Goal: Task Accomplishment & Management: Manage account settings

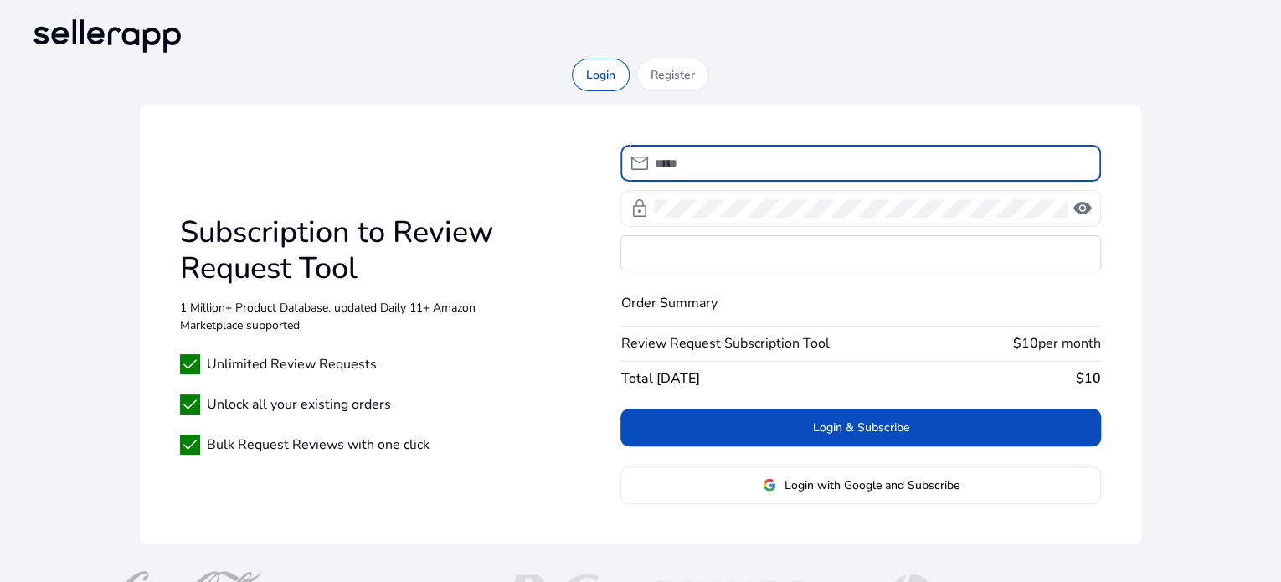
type input "**********"
click at [902, 75] on div "**********" at bounding box center [640, 308] width 1227 height 499
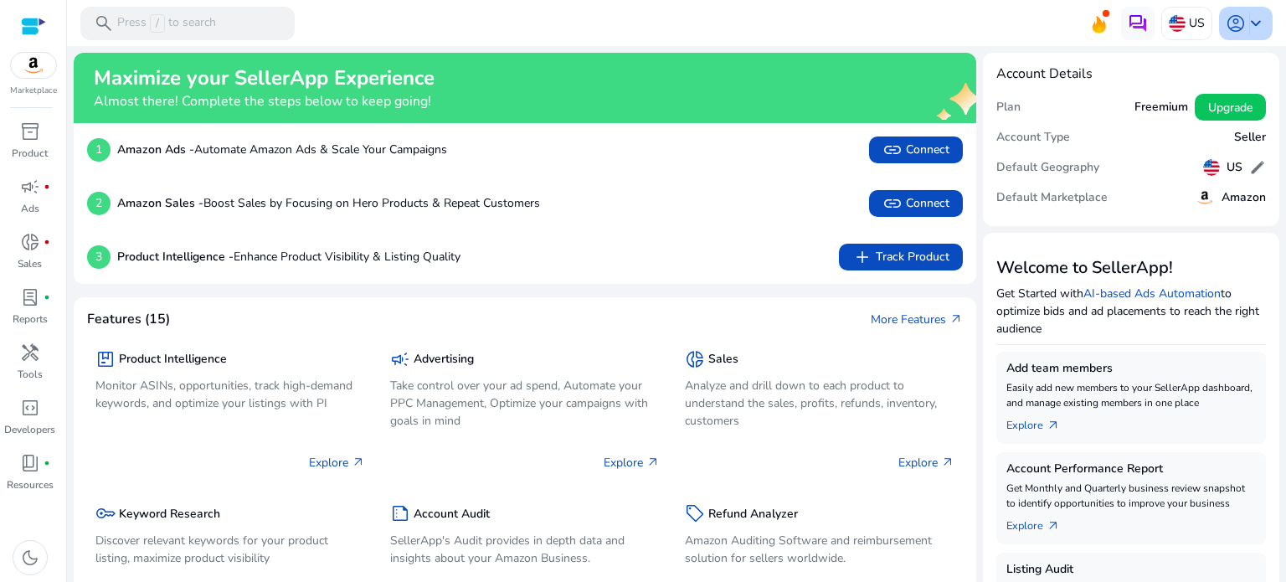
click at [1246, 16] on span "keyboard_arrow_down" at bounding box center [1256, 23] width 20 height 20
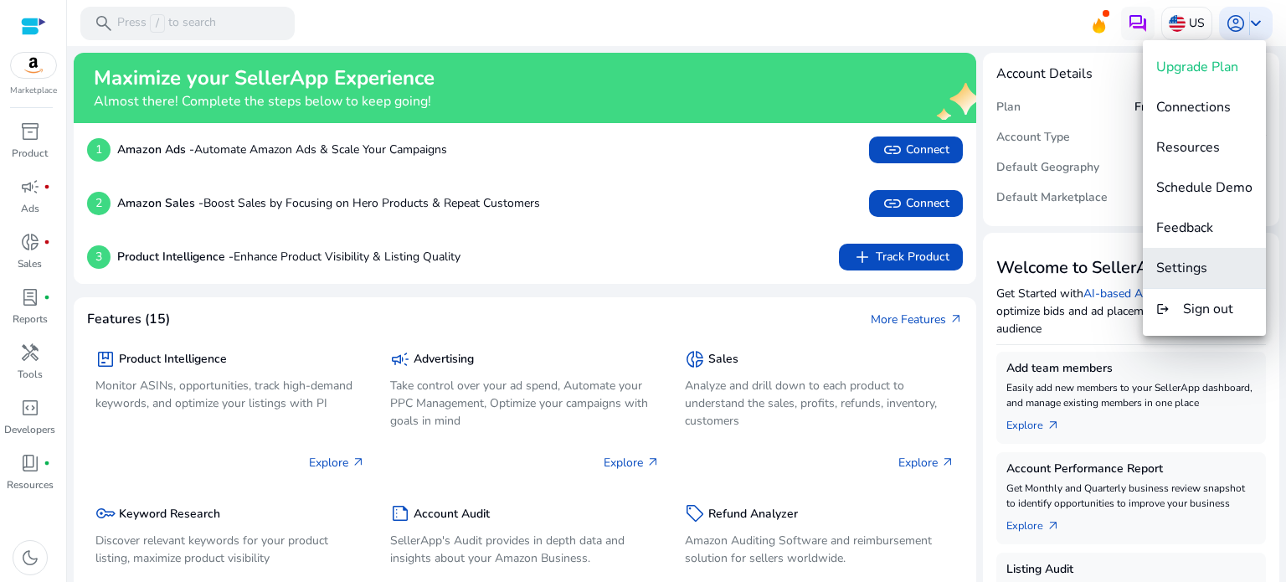
click at [1186, 259] on span "Settings" at bounding box center [1181, 268] width 51 height 18
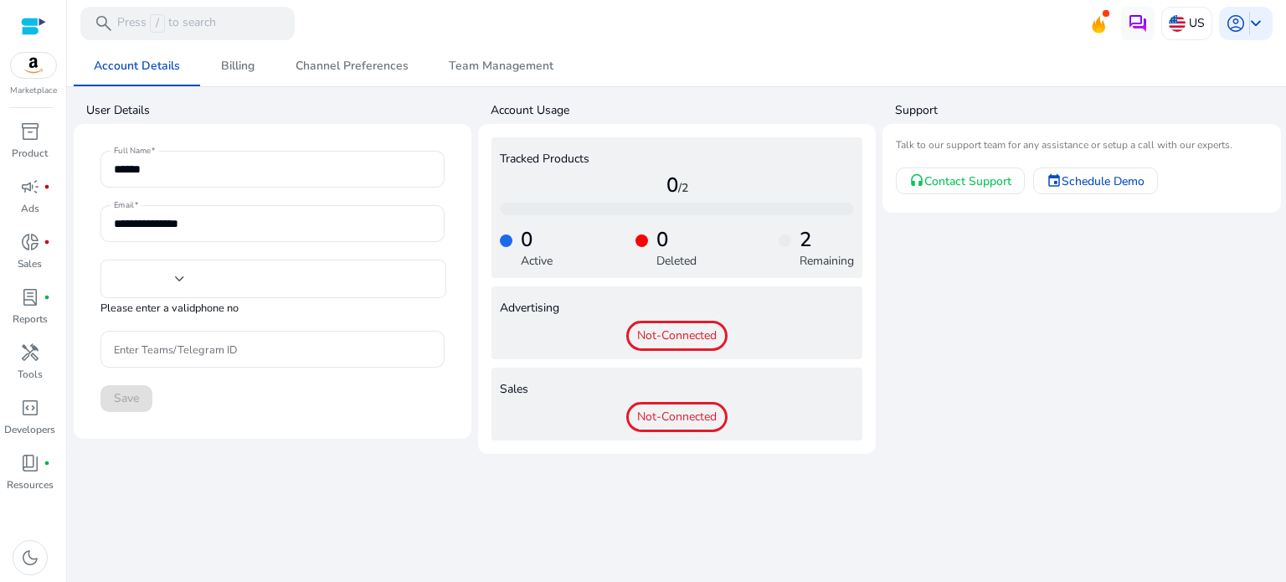
type input "***"
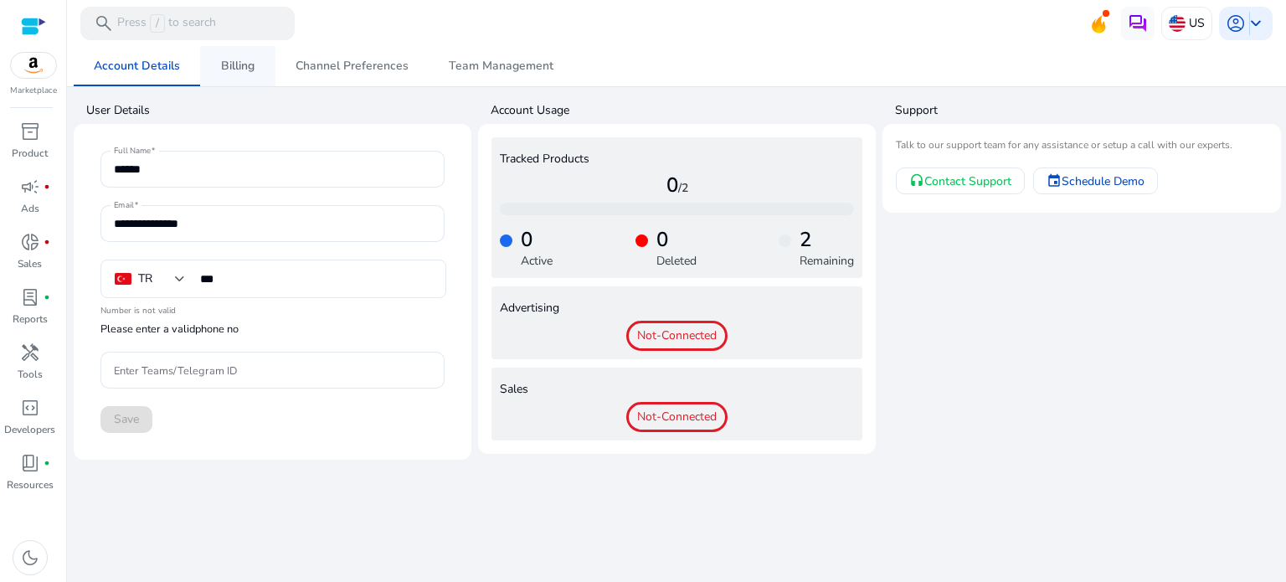
click at [234, 62] on span "Billing" at bounding box center [237, 66] width 33 height 12
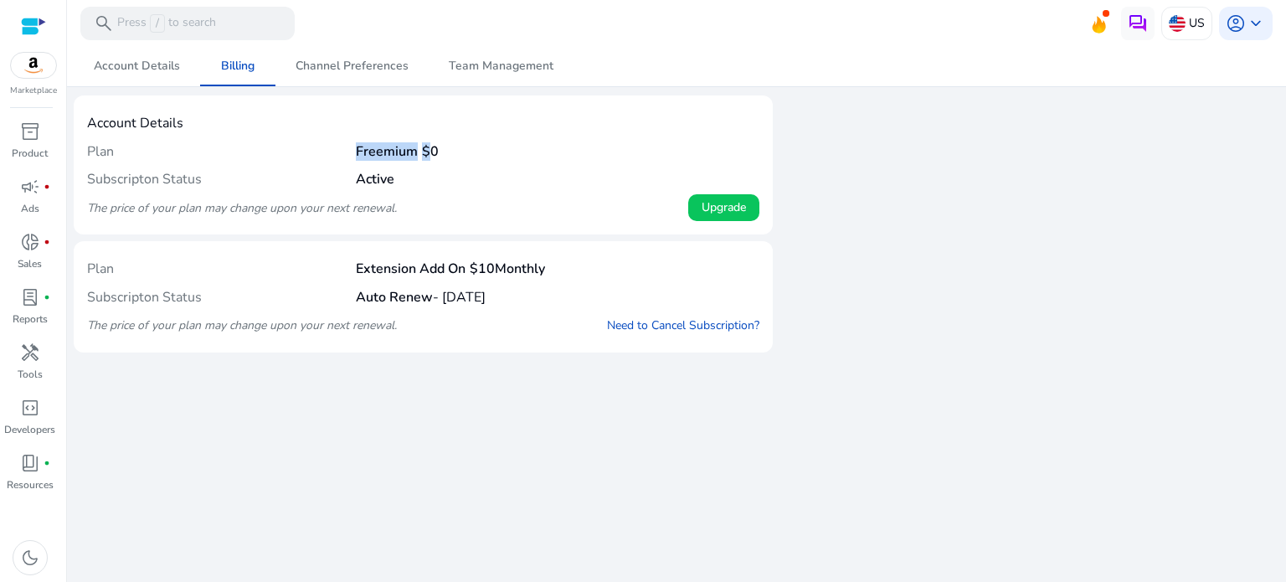
drag, startPoint x: 357, startPoint y: 150, endPoint x: 426, endPoint y: 148, distance: 69.5
click at [426, 148] on h4 "Freemium $0" at bounding box center [397, 152] width 83 height 16
click at [355, 69] on span "Channel Preferences" at bounding box center [352, 66] width 113 height 12
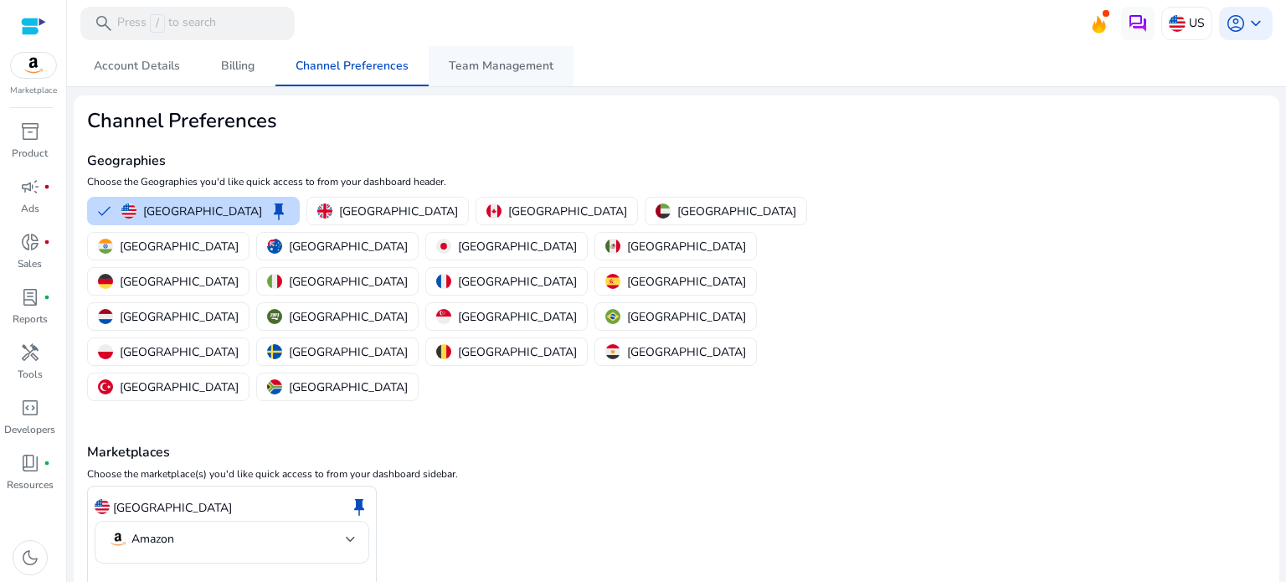
click at [465, 67] on span "Team Management" at bounding box center [501, 66] width 105 height 12
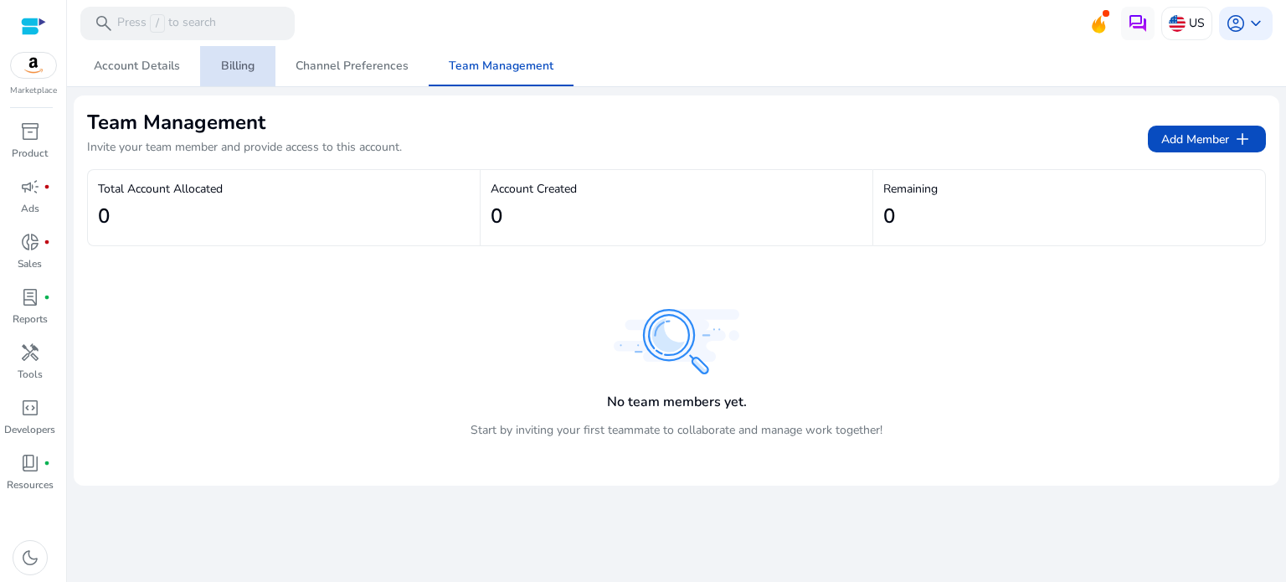
click at [227, 77] on span "Billing" at bounding box center [237, 66] width 33 height 40
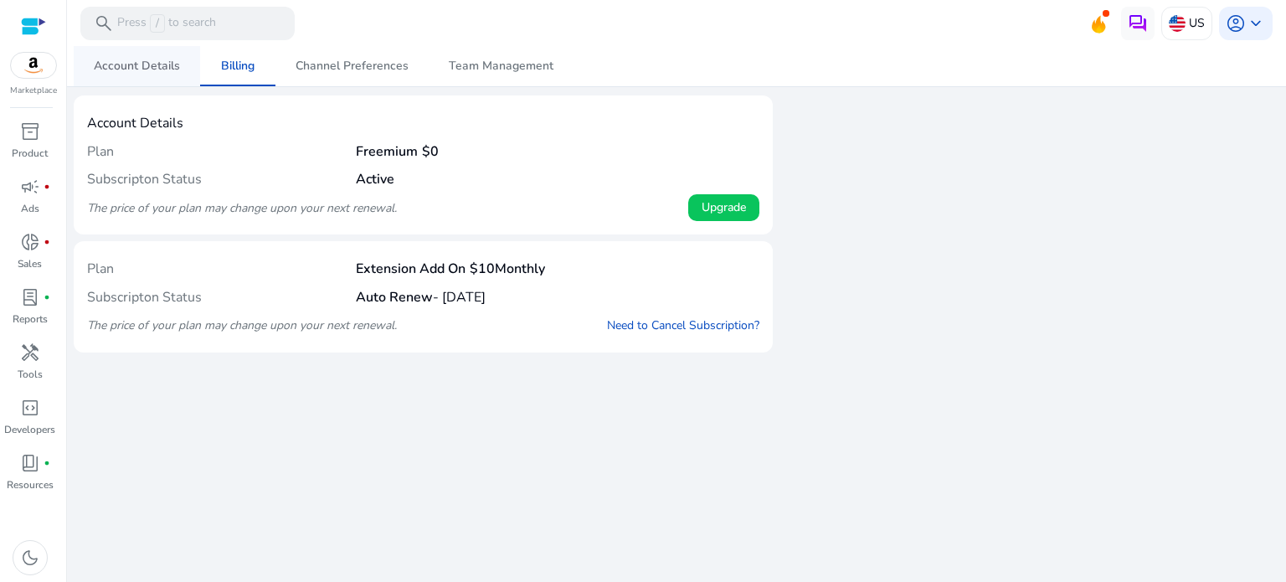
click at [166, 64] on span "Account Details" at bounding box center [137, 66] width 86 height 12
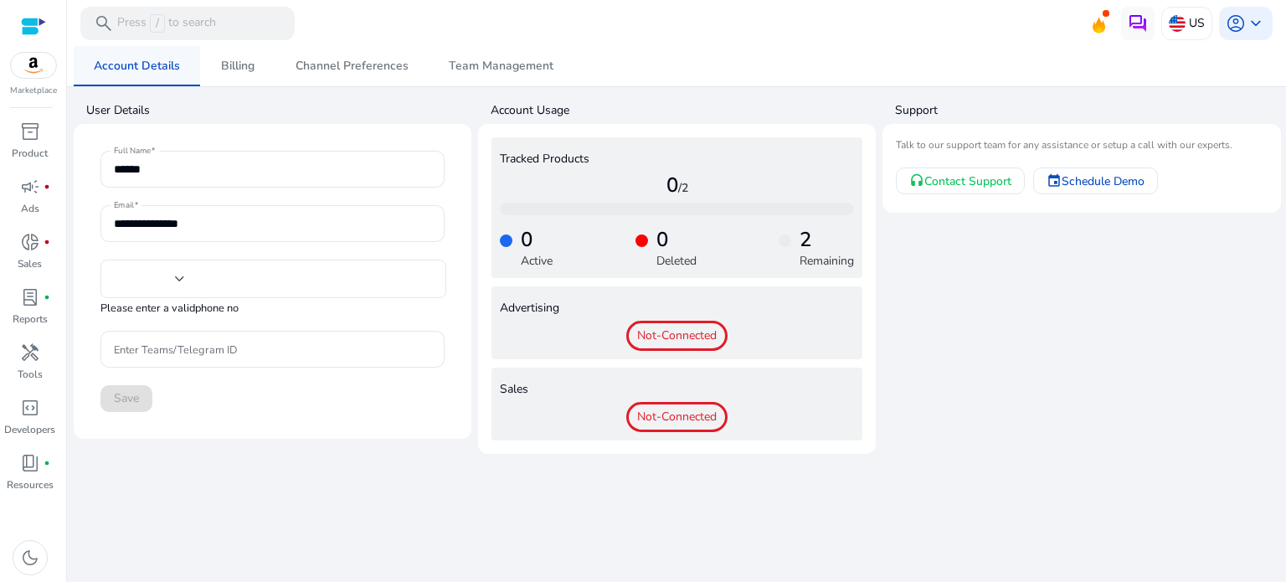
type input "***"
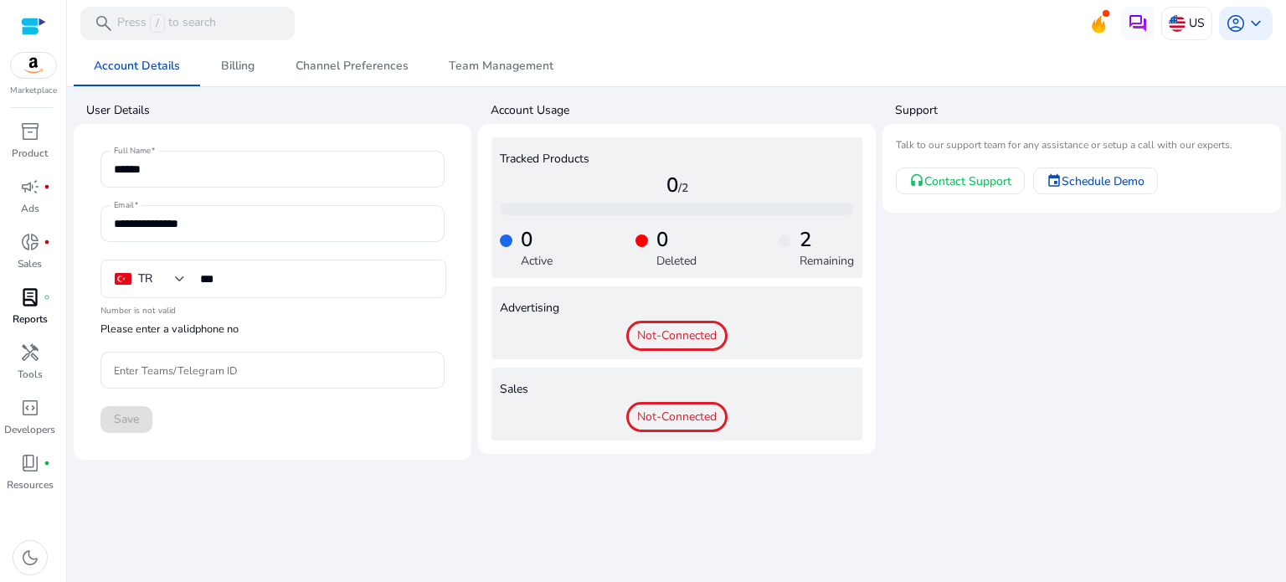
click at [33, 301] on span "lab_profile" at bounding box center [30, 297] width 20 height 20
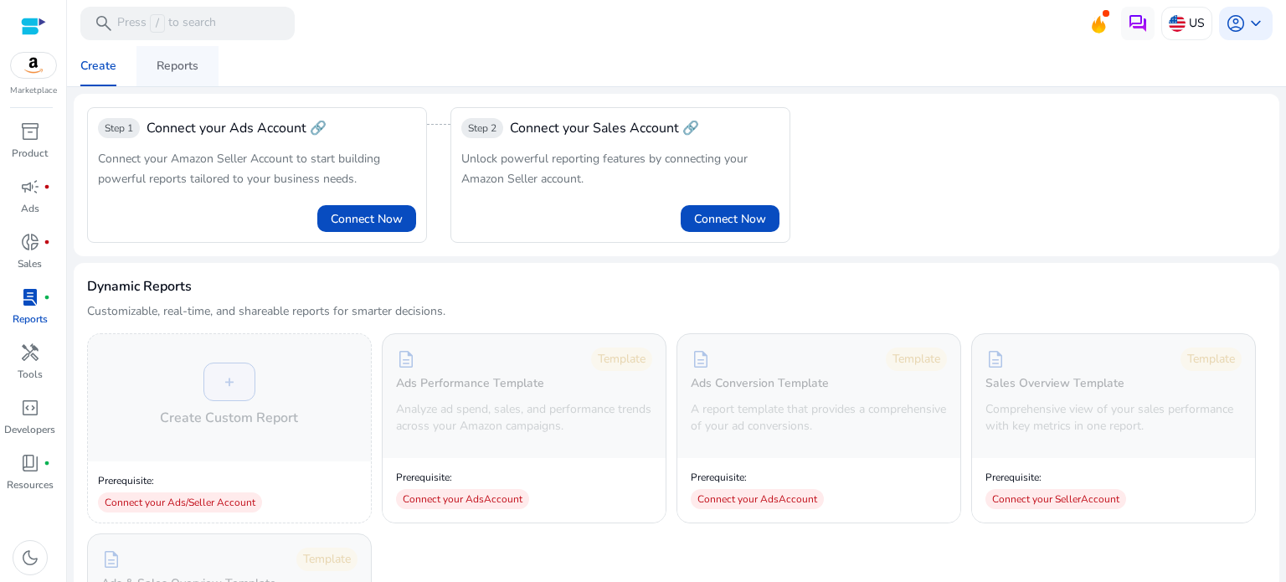
click at [162, 54] on span "Reports" at bounding box center [178, 66] width 42 height 40
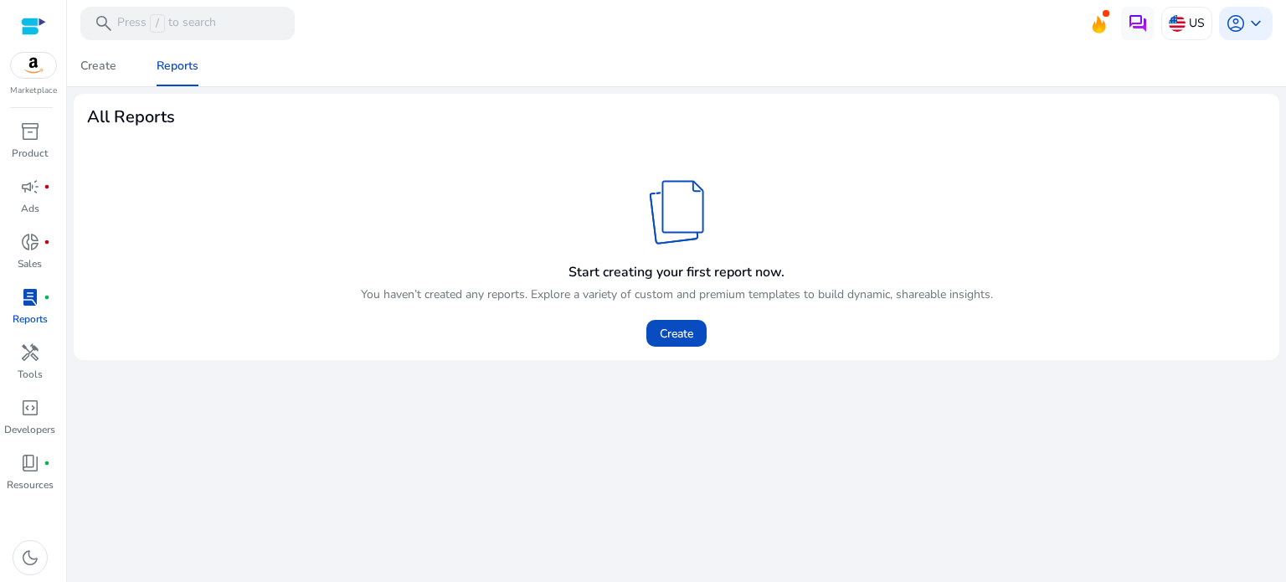
click at [1276, 26] on mat-toolbar "search Press / to search US account_circle keyboard_arrow_down" at bounding box center [676, 23] width 1219 height 46
click at [1226, 25] on span "account_circle" at bounding box center [1236, 23] width 20 height 20
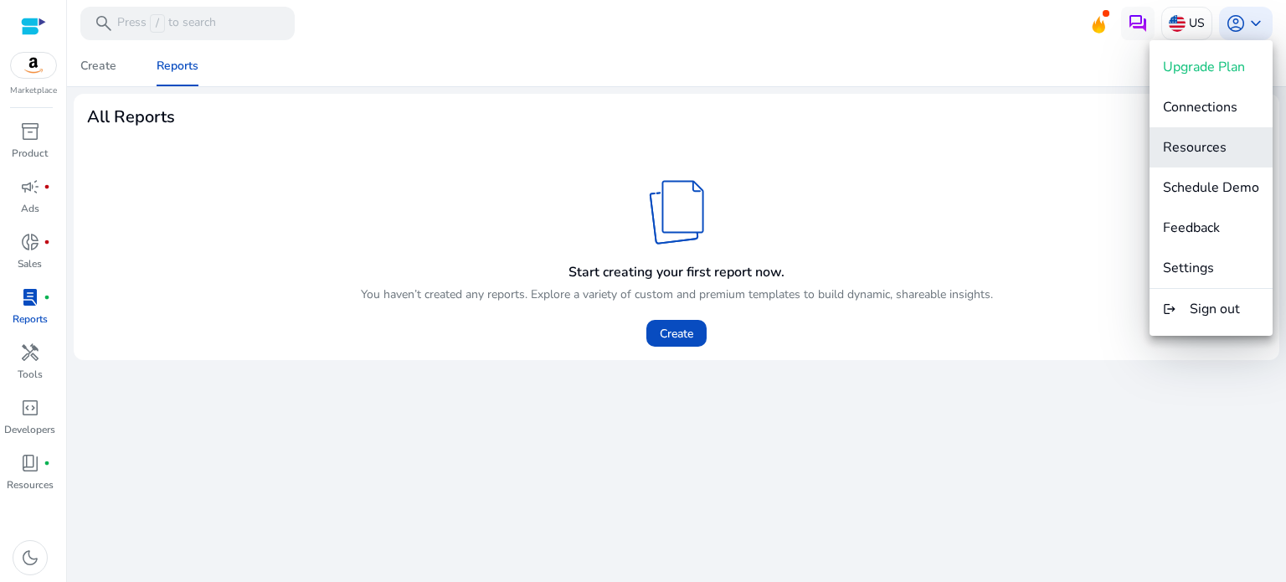
click at [1214, 143] on span "Resources" at bounding box center [1195, 147] width 64 height 18
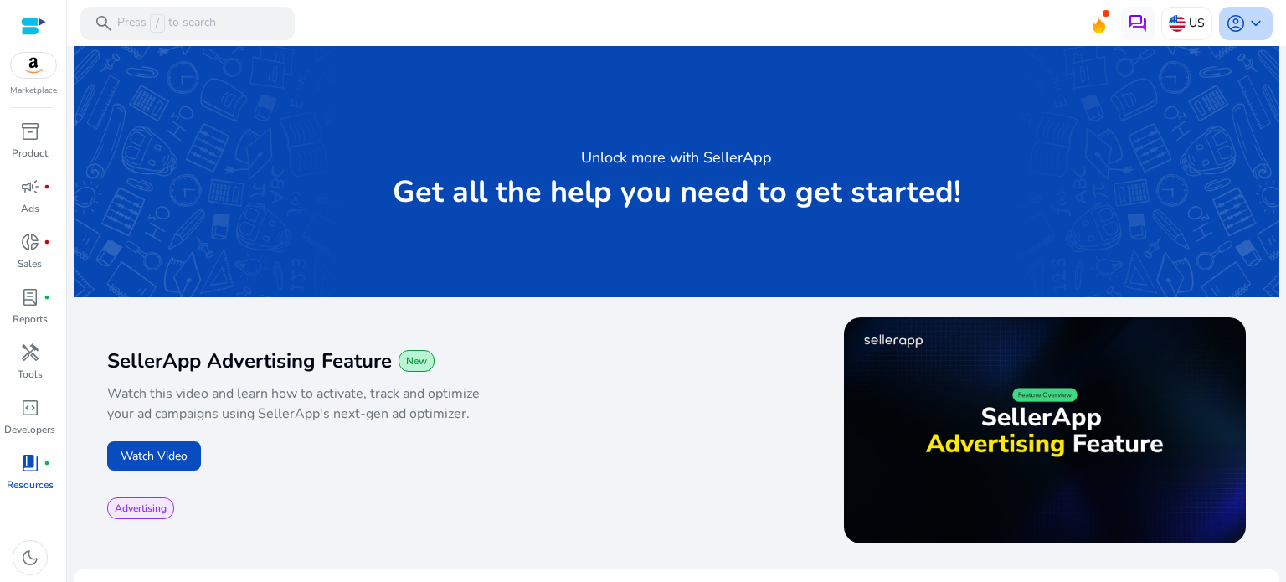
click at [1232, 25] on span "account_circle" at bounding box center [1236, 23] width 20 height 20
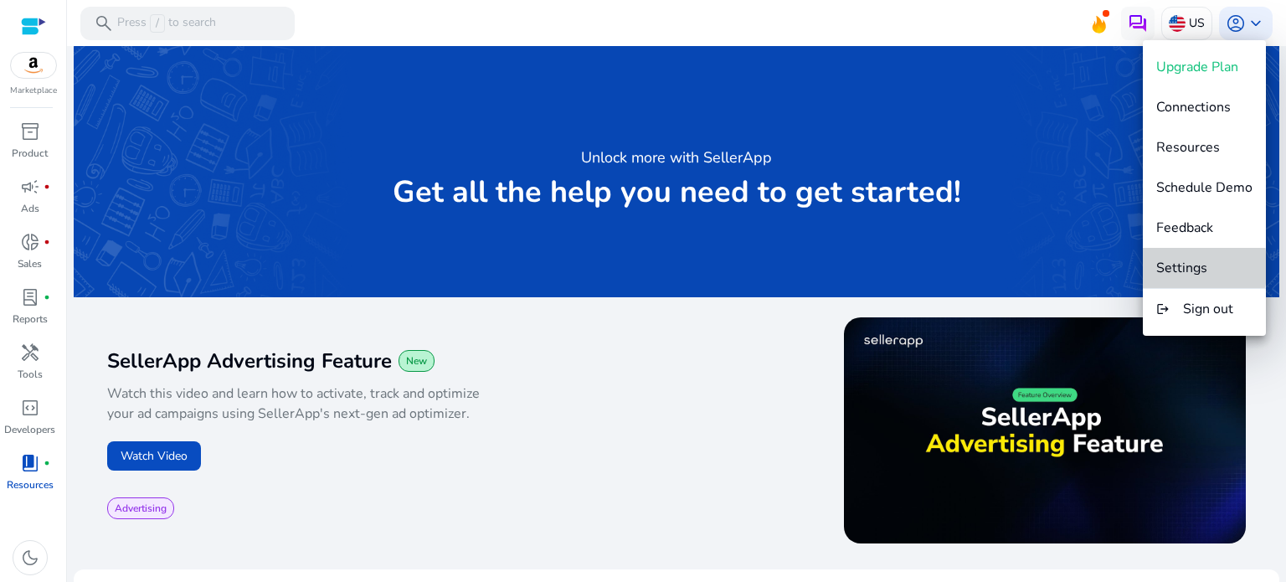
click at [1191, 267] on span "Settings" at bounding box center [1181, 268] width 51 height 18
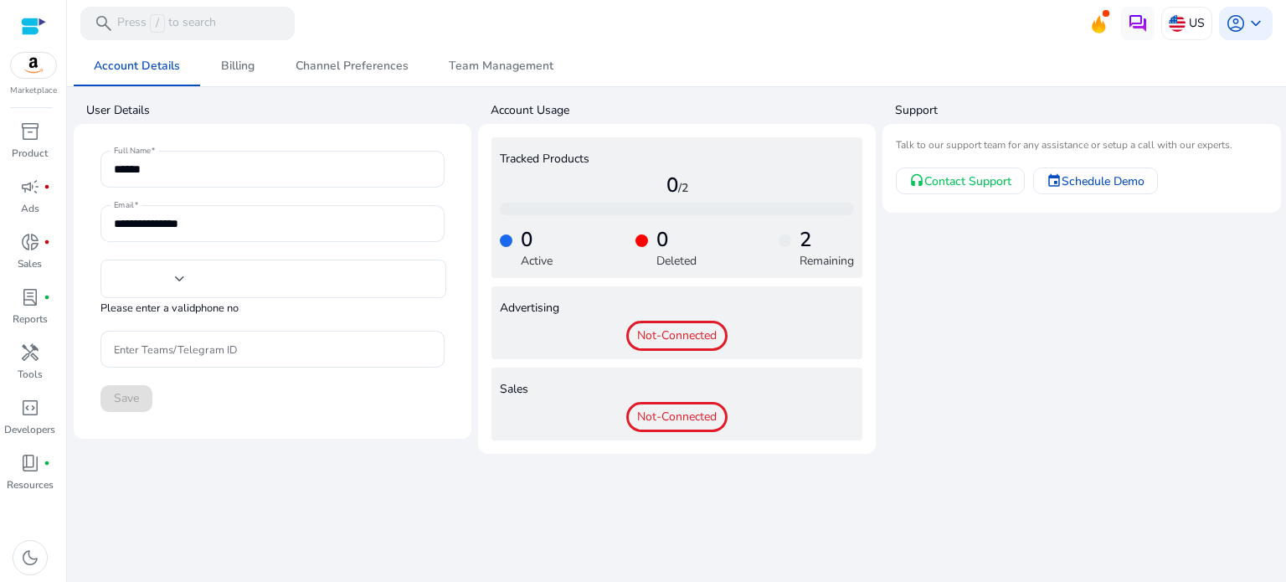
type input "***"
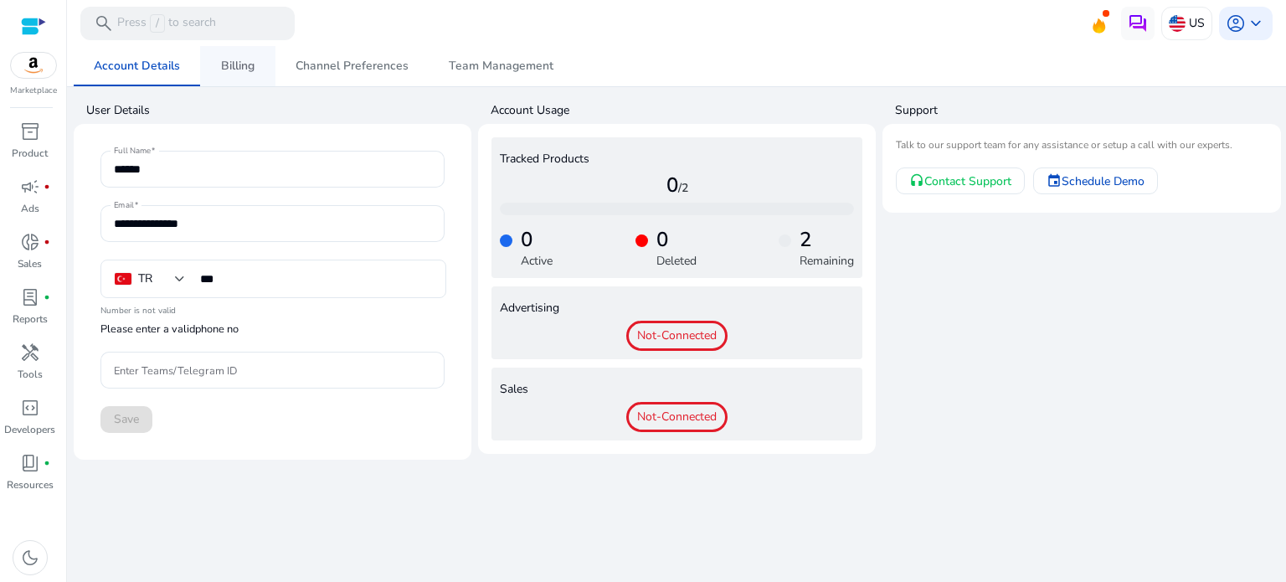
click at [248, 63] on span "Billing" at bounding box center [237, 66] width 33 height 12
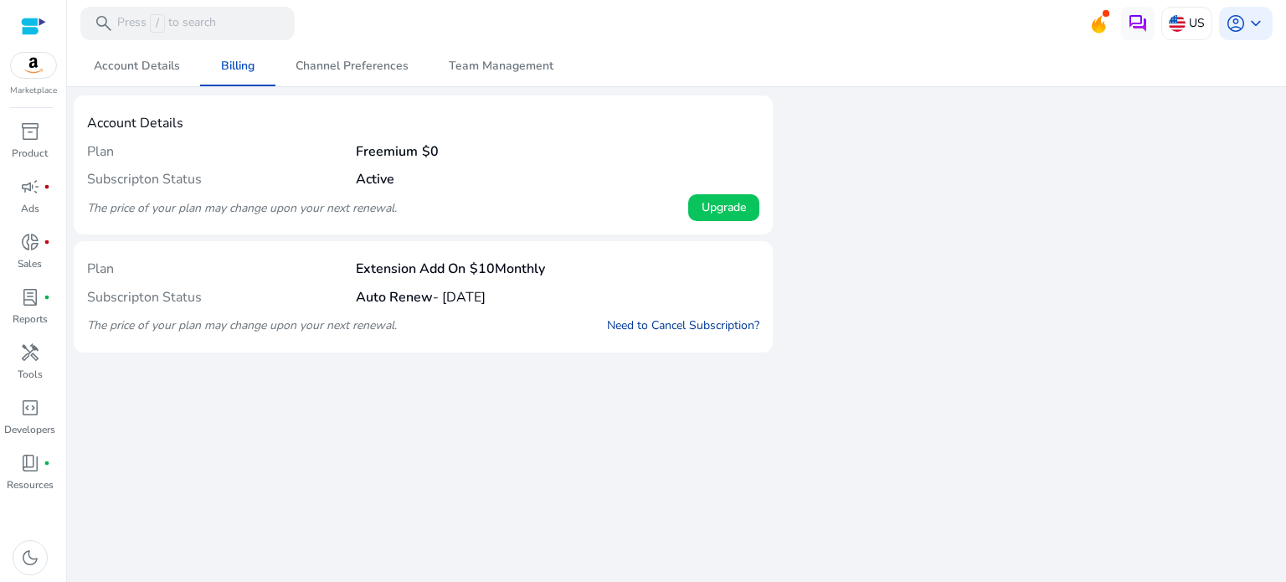
click at [680, 327] on link "Need to Cancel Subscription?" at bounding box center [683, 325] width 152 height 18
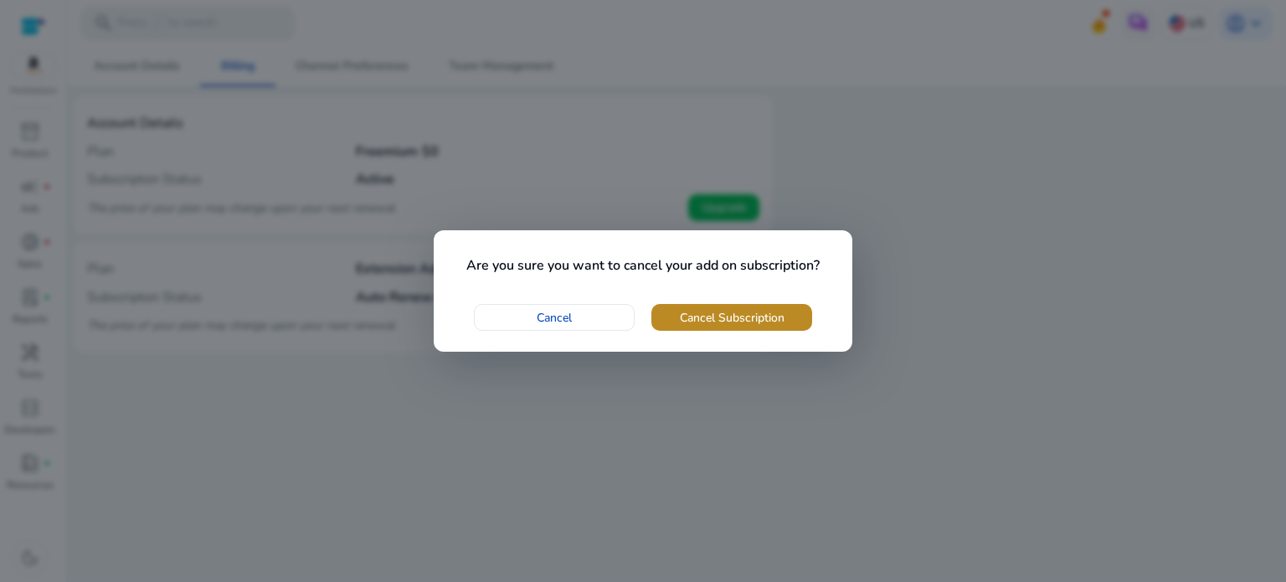
click at [690, 322] on span "Cancel Subscription" at bounding box center [732, 318] width 105 height 18
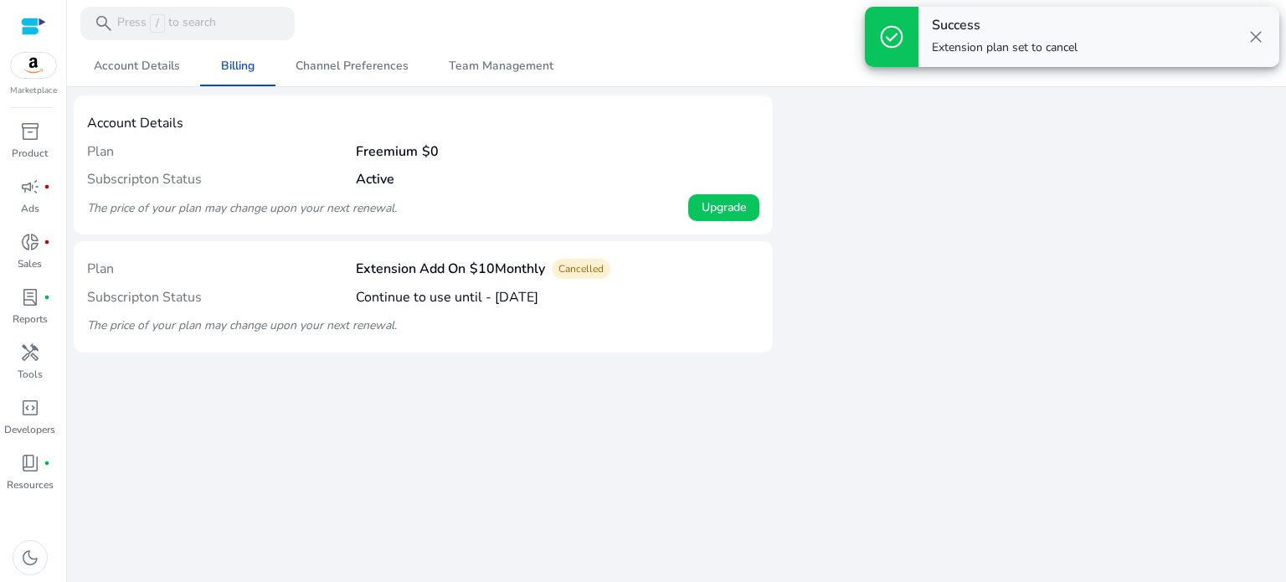
click at [1257, 38] on span "close" at bounding box center [1256, 37] width 20 height 20
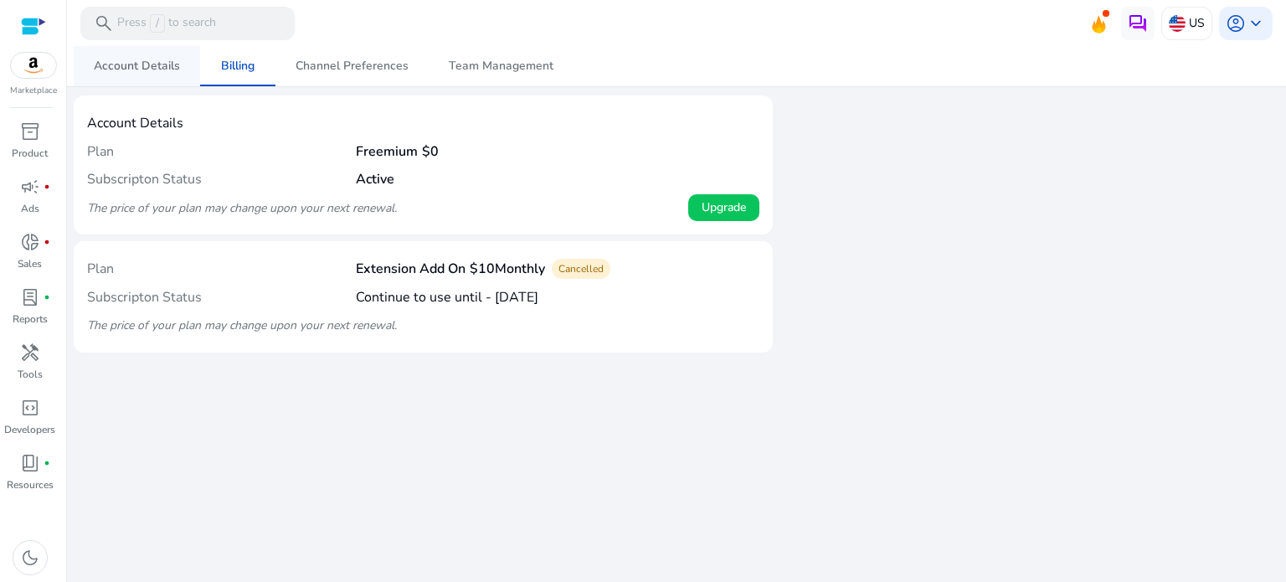
click at [161, 69] on span "Account Details" at bounding box center [137, 66] width 86 height 12
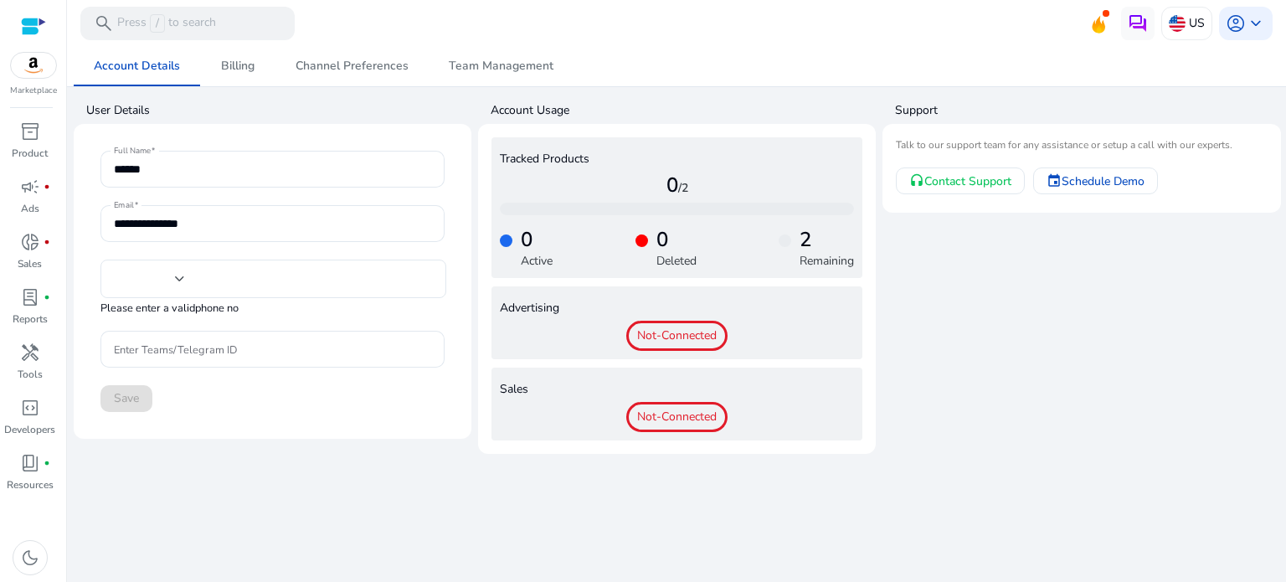
type input "***"
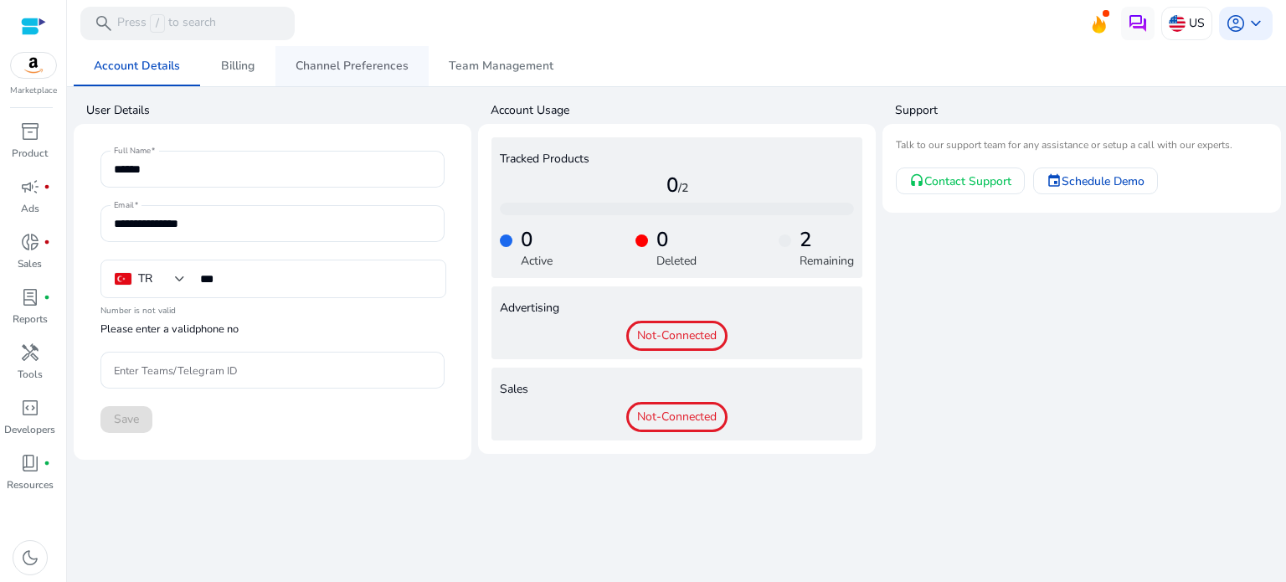
click at [343, 65] on span "Channel Preferences" at bounding box center [352, 66] width 113 height 12
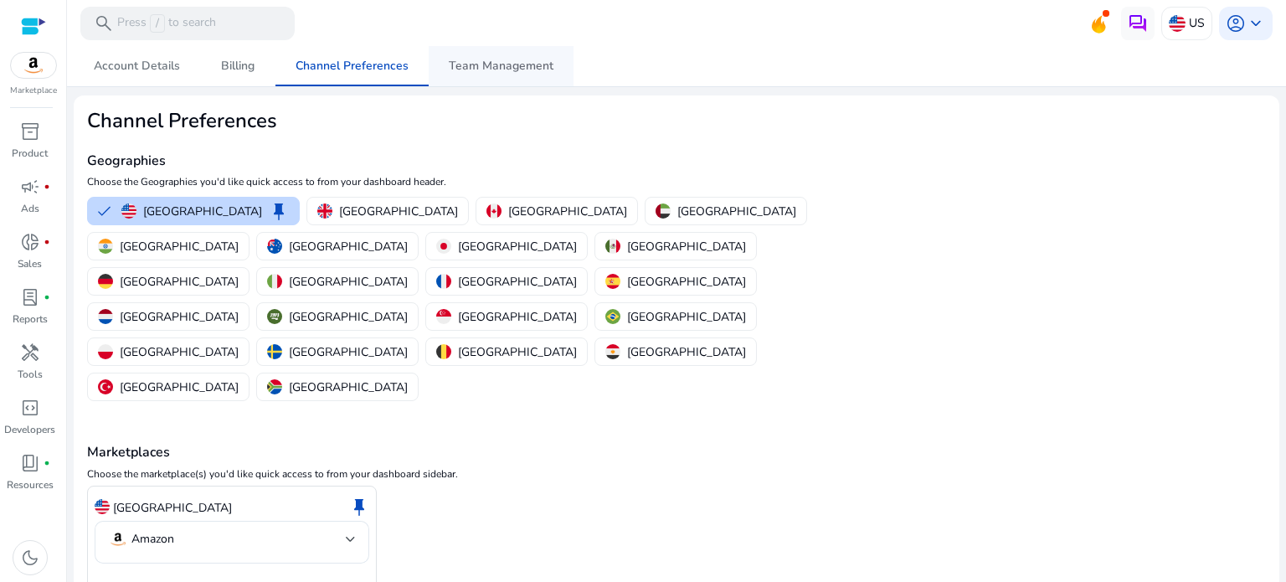
click at [486, 60] on span "Team Management" at bounding box center [501, 66] width 105 height 12
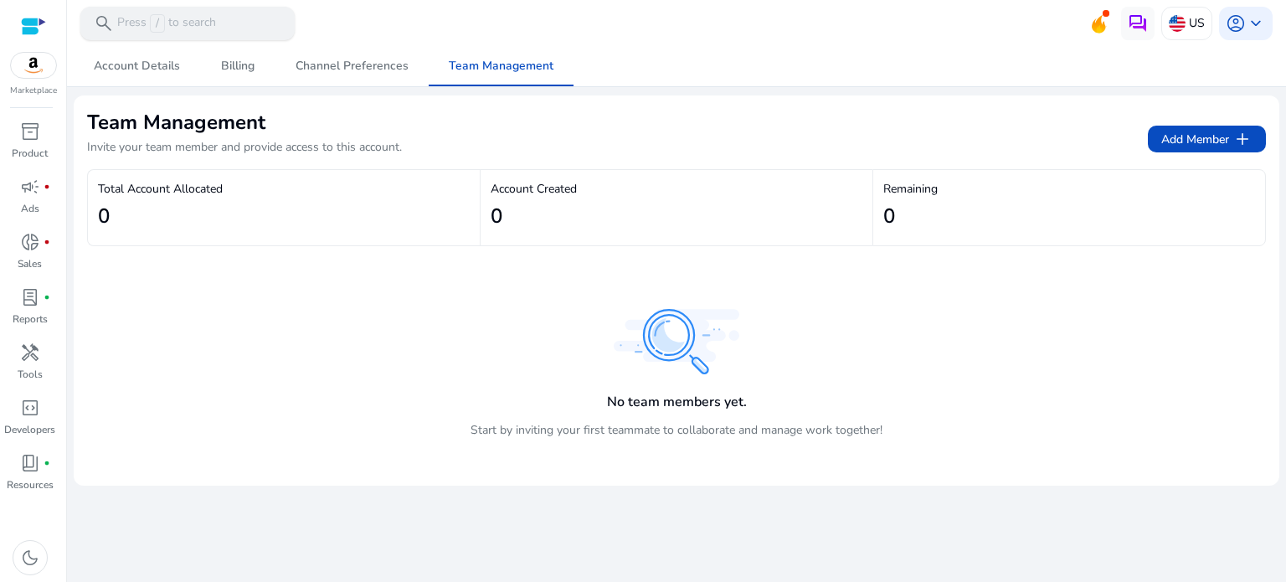
click at [214, 23] on p "Press / to search" at bounding box center [166, 23] width 99 height 18
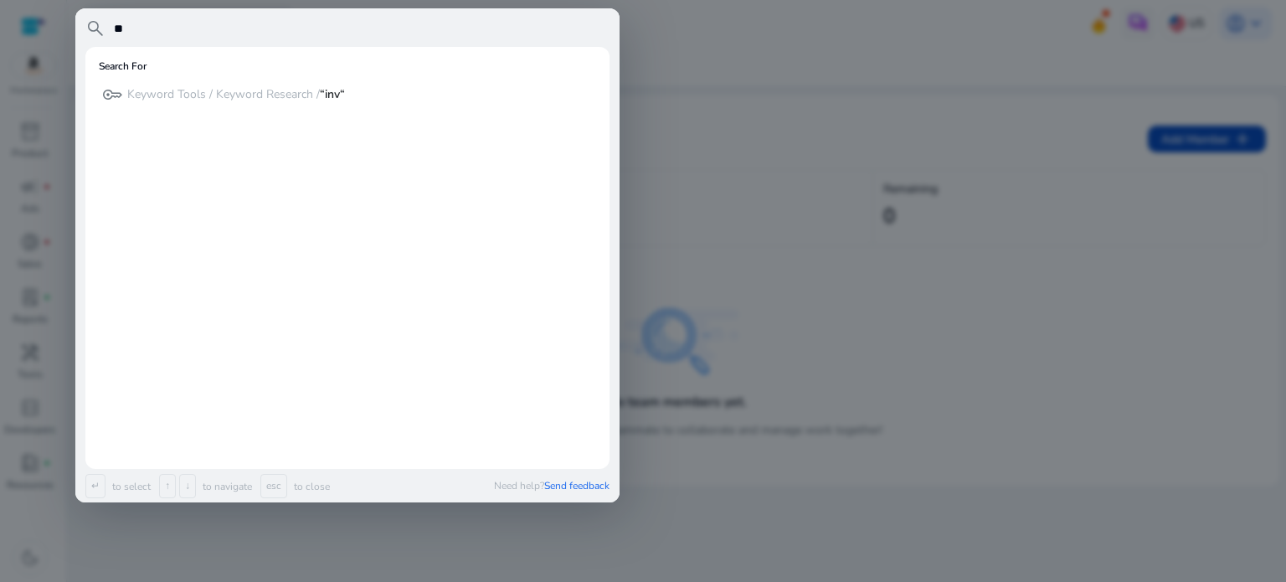
type input "*"
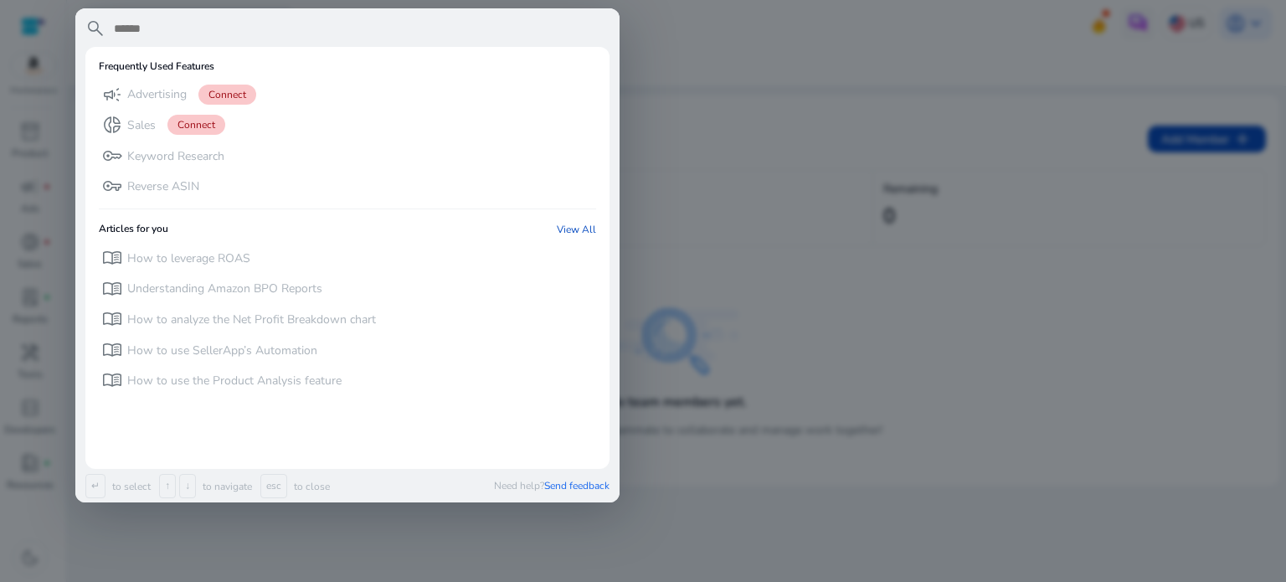
click at [911, 73] on div at bounding box center [643, 291] width 1286 height 582
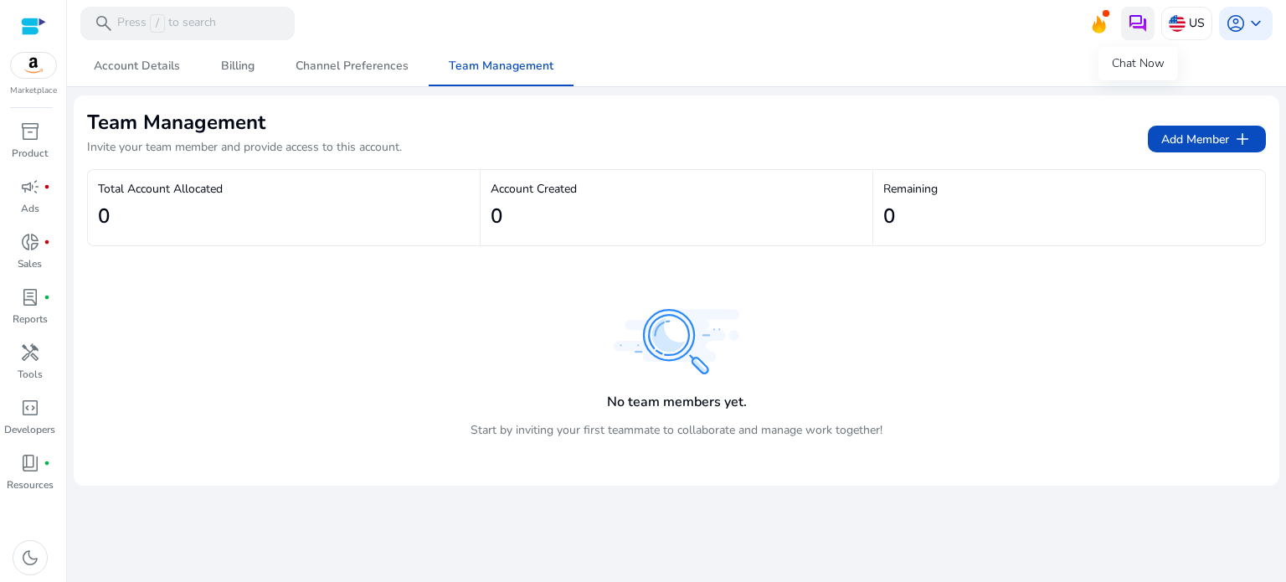
click at [1133, 22] on img at bounding box center [1138, 23] width 20 height 20
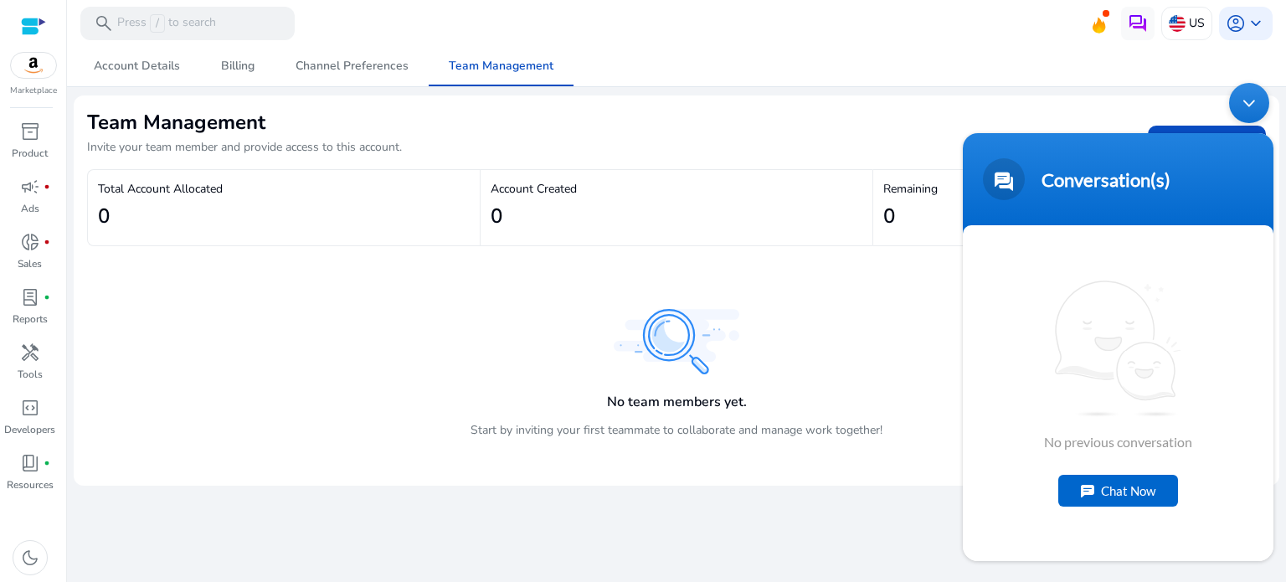
click at [1082, 477] on div "Chat Now" at bounding box center [1118, 491] width 120 height 32
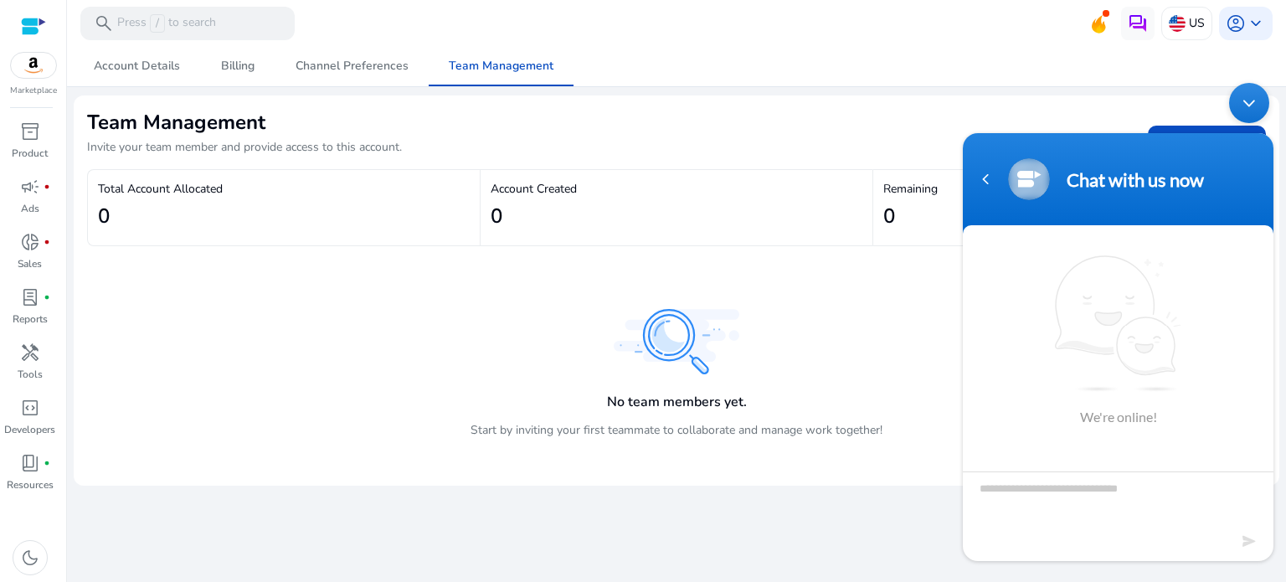
click at [1085, 486] on textarea "Type your message and hit 'Enter'" at bounding box center [1118, 500] width 311 height 59
type textarea "**********"
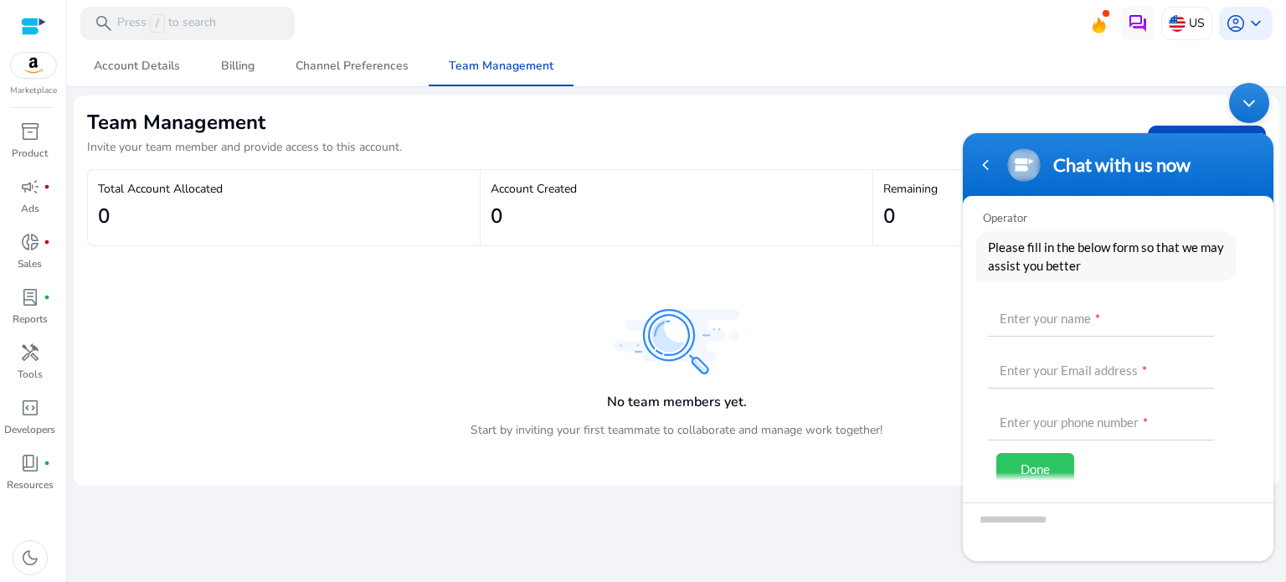
scroll to position [123, 0]
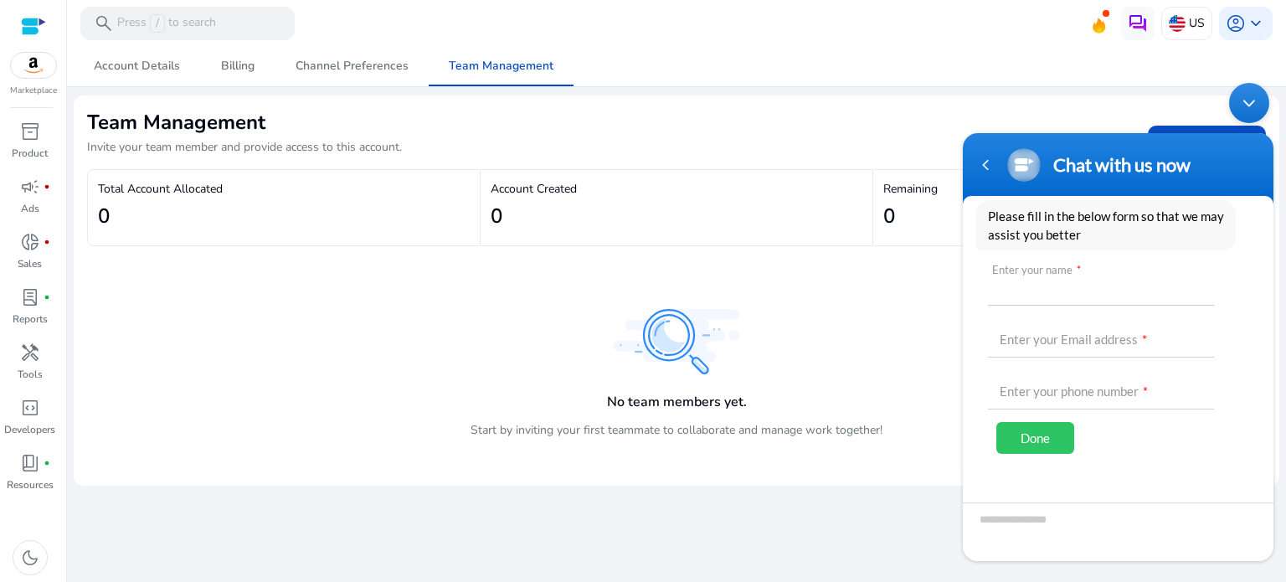
click at [1065, 279] on input "text" at bounding box center [1101, 285] width 226 height 40
type input "******"
type input "**********"
drag, startPoint x: 1122, startPoint y: 434, endPoint x: 1075, endPoint y: 439, distance: 47.2
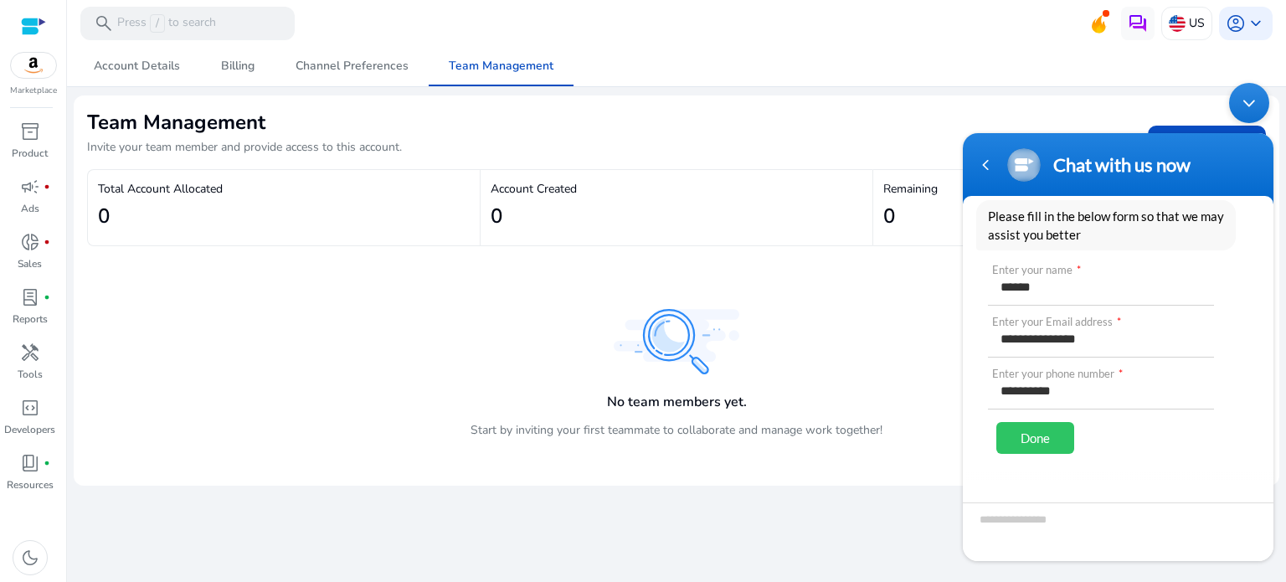
click at [1120, 435] on div "**********" at bounding box center [1106, 366] width 236 height 203
click at [1051, 430] on div "Done" at bounding box center [1035, 438] width 78 height 32
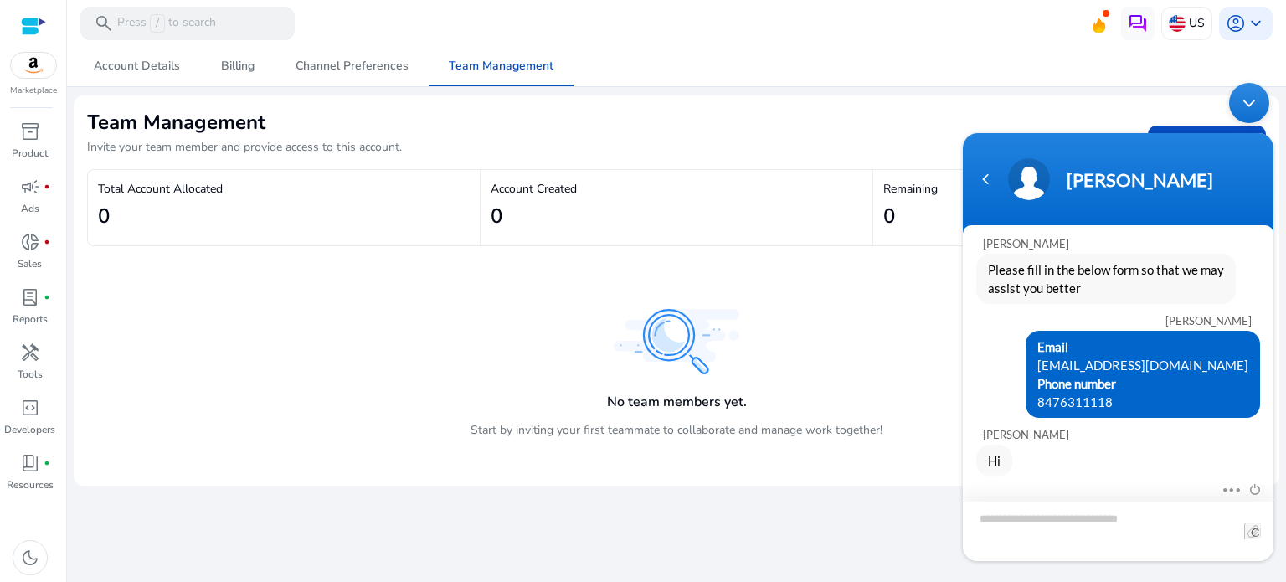
scroll to position [63, 0]
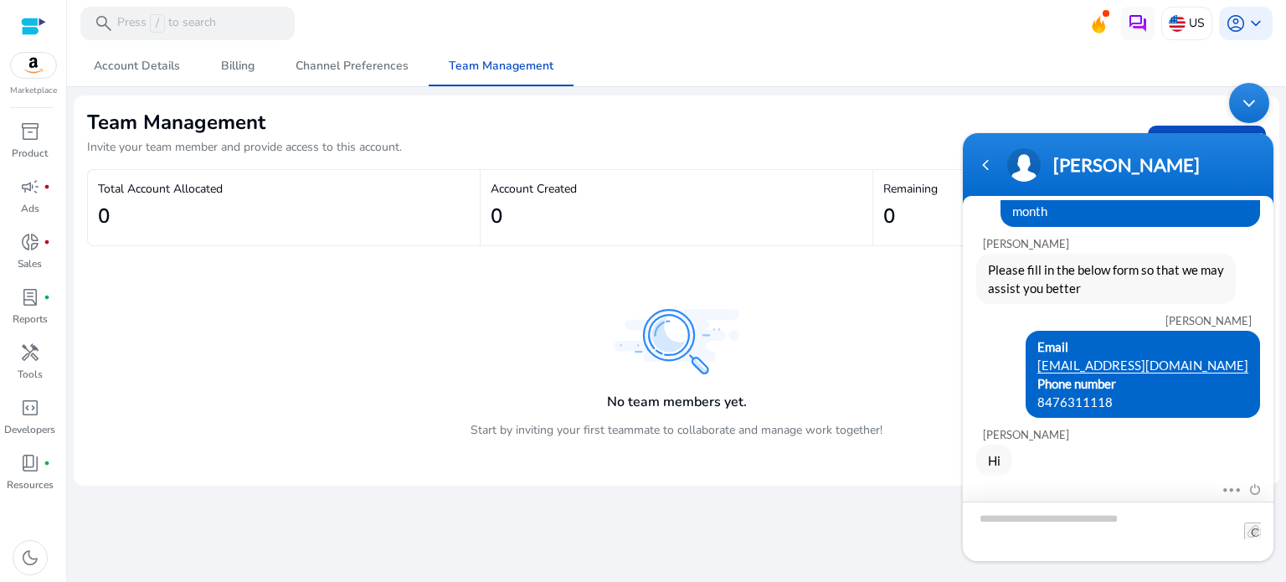
click at [1077, 523] on textarea "Type your message and hit 'Enter'" at bounding box center [1118, 530] width 311 height 59
type textarea "**********"
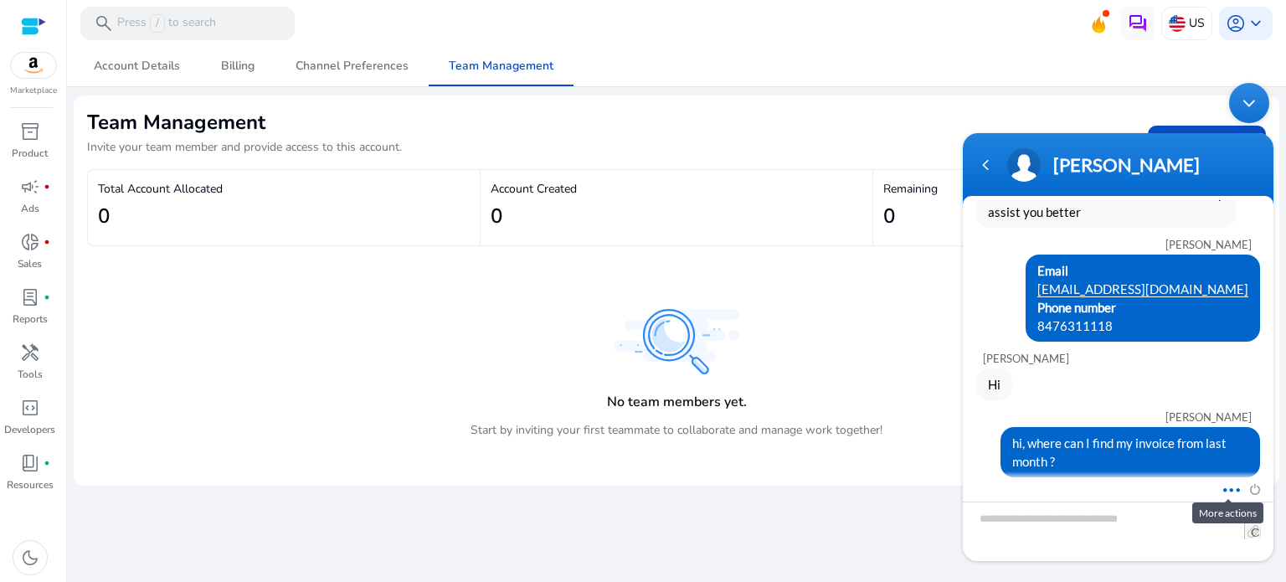
click at [1228, 490] on span at bounding box center [1227, 487] width 13 height 15
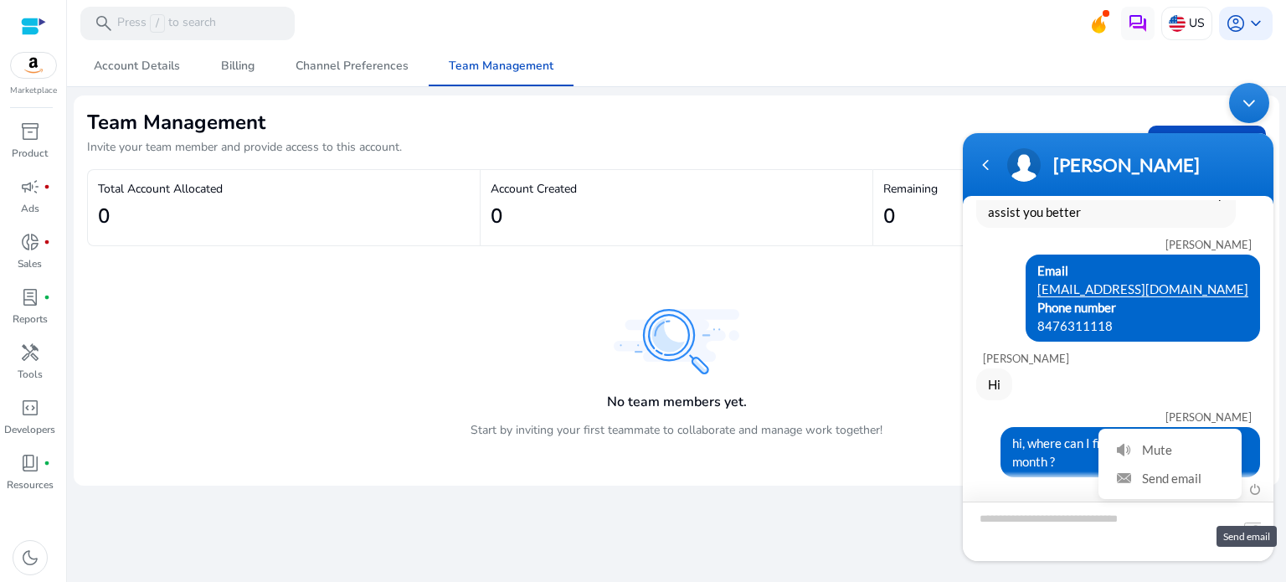
click at [1178, 522] on textarea "Type your message and hit 'Enter'" at bounding box center [1118, 530] width 311 height 59
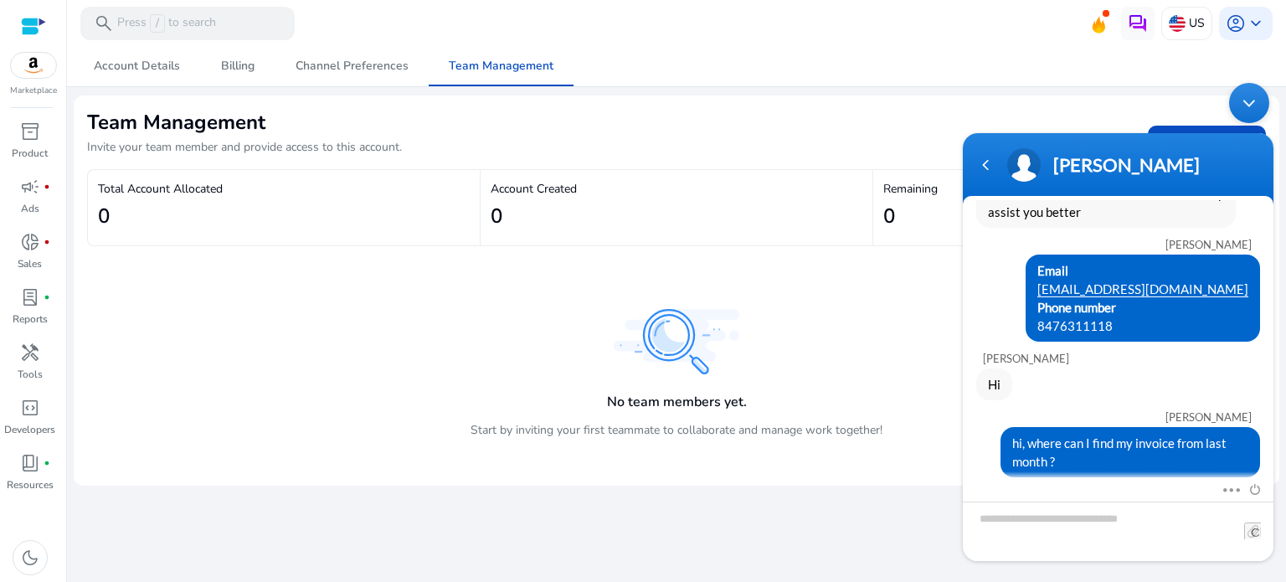
click at [824, 309] on div "No team members yet. Start by inviting your first teammate to collaborate and m…" at bounding box center [676, 381] width 1179 height 152
click at [1246, 108] on div "Minimize live chat window" at bounding box center [1249, 103] width 40 height 40
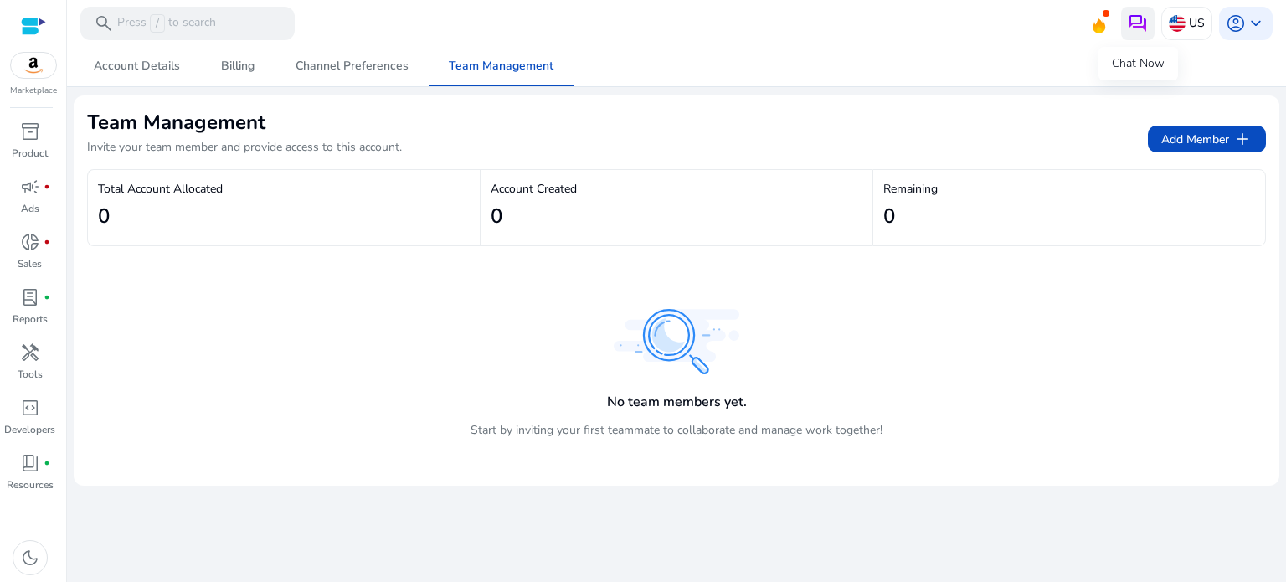
click at [1145, 19] on img at bounding box center [1138, 23] width 20 height 20
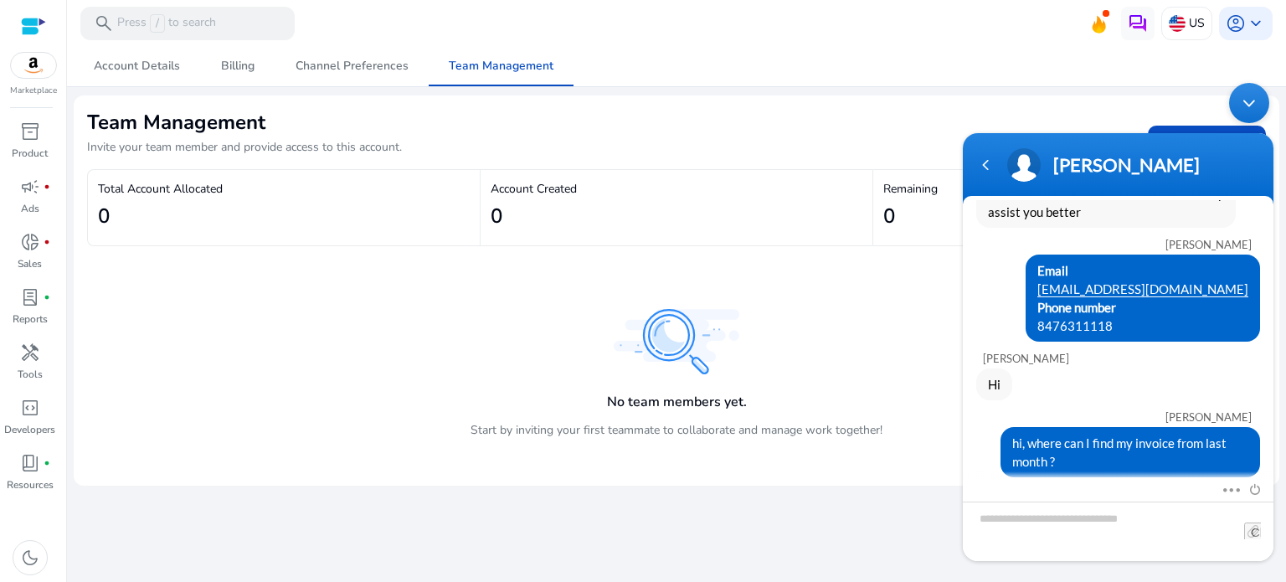
click at [1242, 97] on div "Minimize live chat window" at bounding box center [1249, 103] width 40 height 40
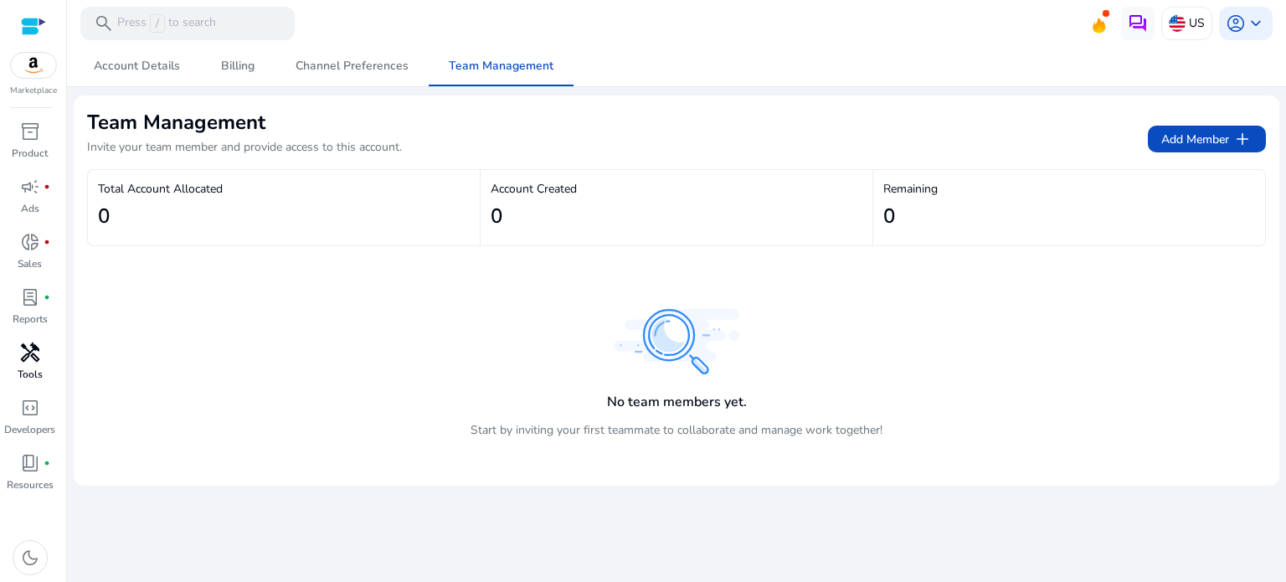
click at [18, 368] on p "Tools" at bounding box center [30, 374] width 25 height 15
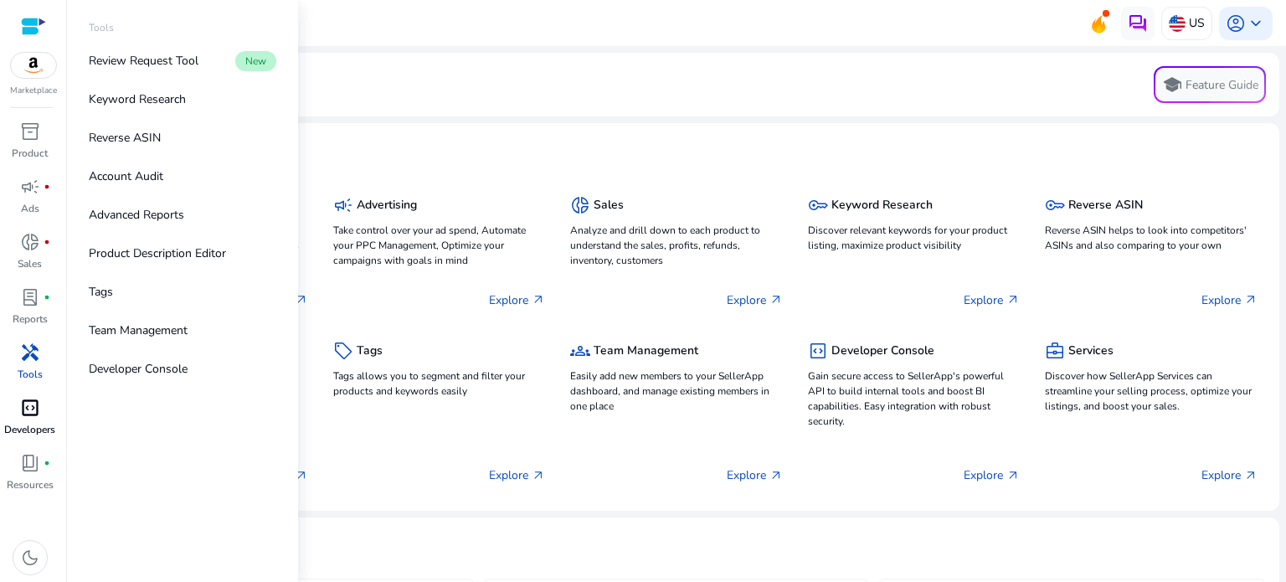
click at [23, 405] on span "code_blocks" at bounding box center [30, 408] width 20 height 20
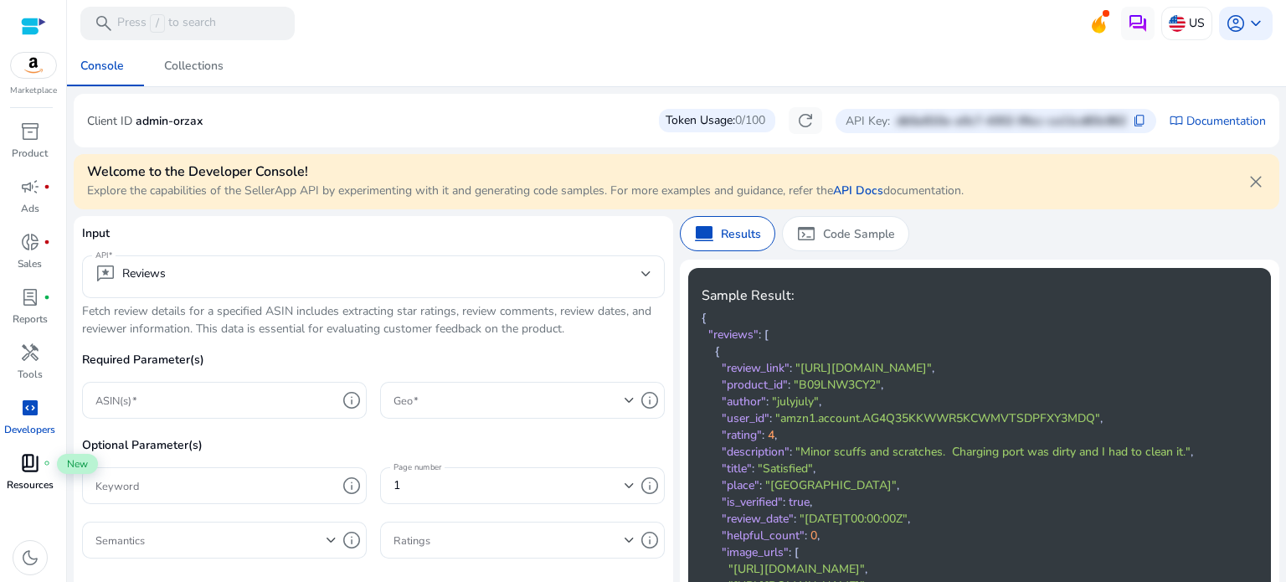
click at [28, 467] on span "book_4" at bounding box center [30, 463] width 20 height 20
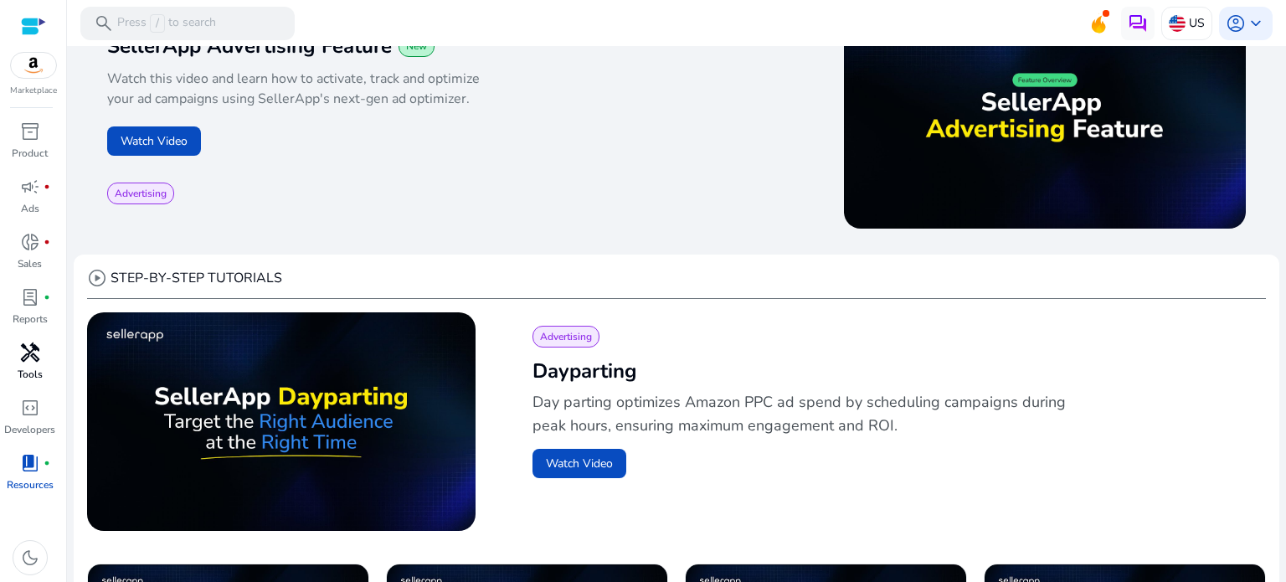
scroll to position [837, 0]
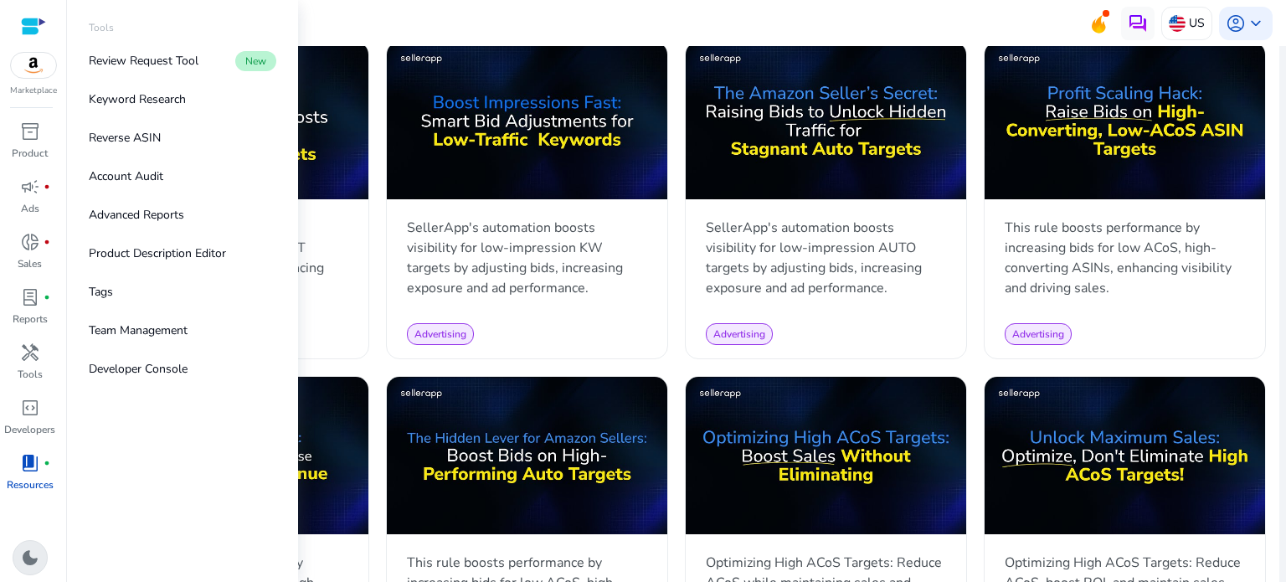
click at [33, 545] on div "dark_mode" at bounding box center [30, 557] width 35 height 35
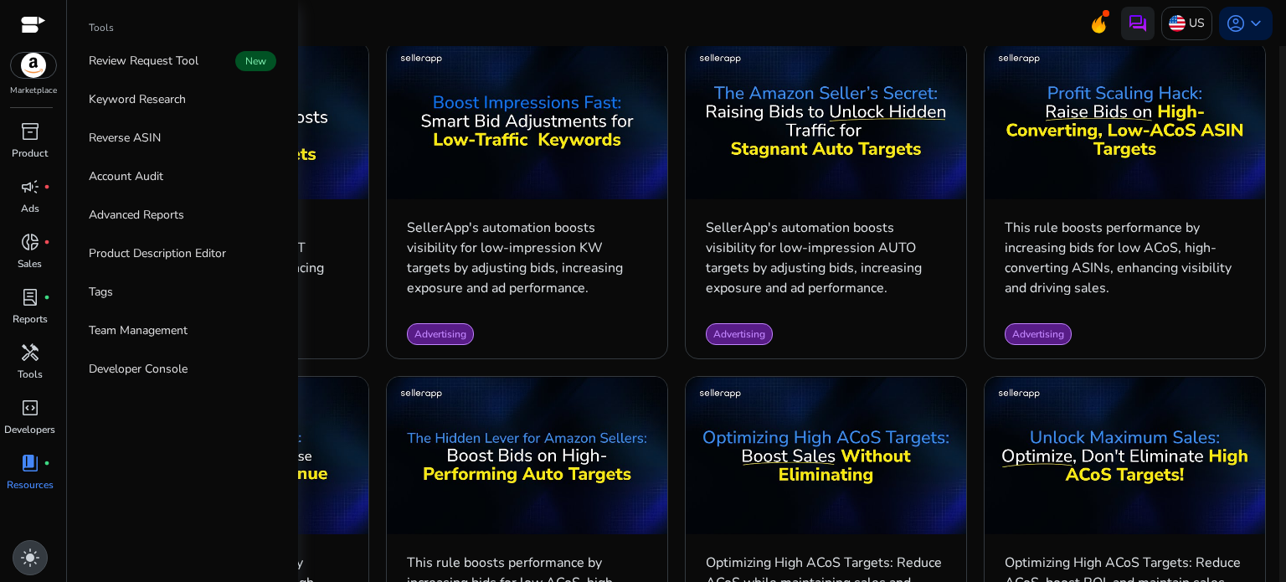
click at [33, 545] on div "light_mode" at bounding box center [30, 557] width 35 height 35
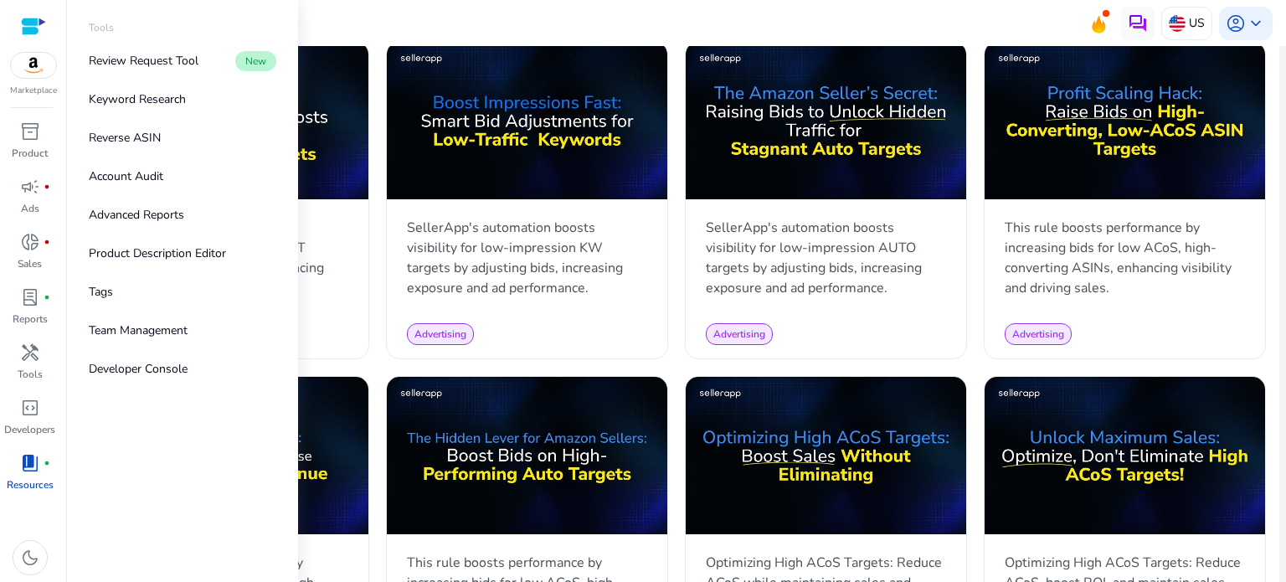
click at [23, 26] on div at bounding box center [33, 26] width 25 height 19
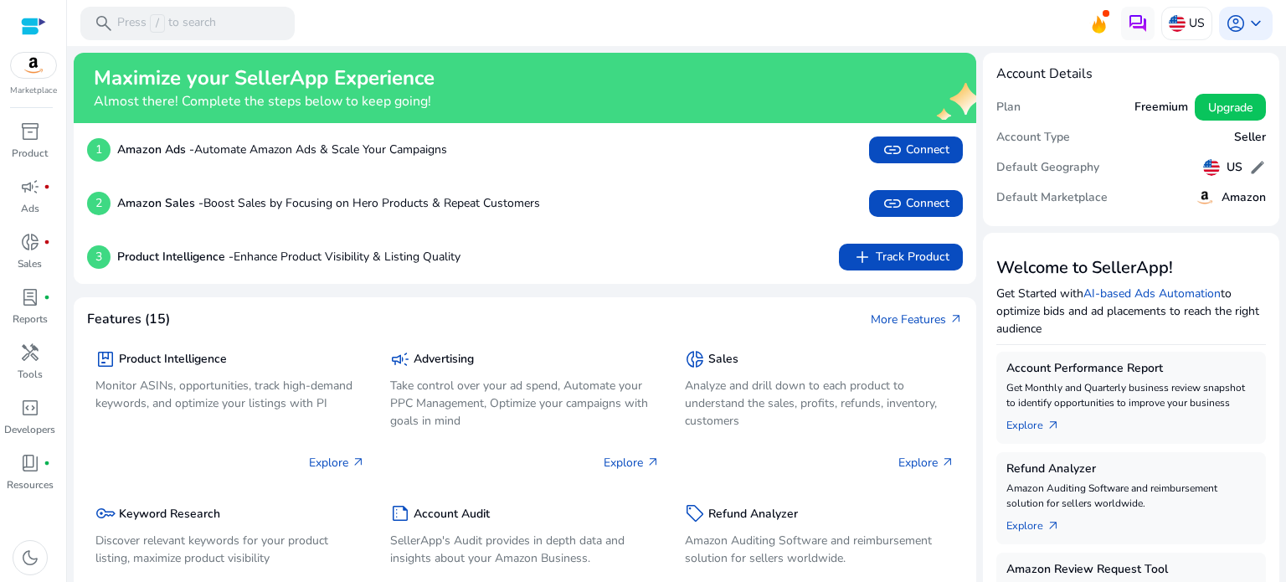
scroll to position [234, 0]
click at [1130, 19] on img at bounding box center [1138, 23] width 20 height 20
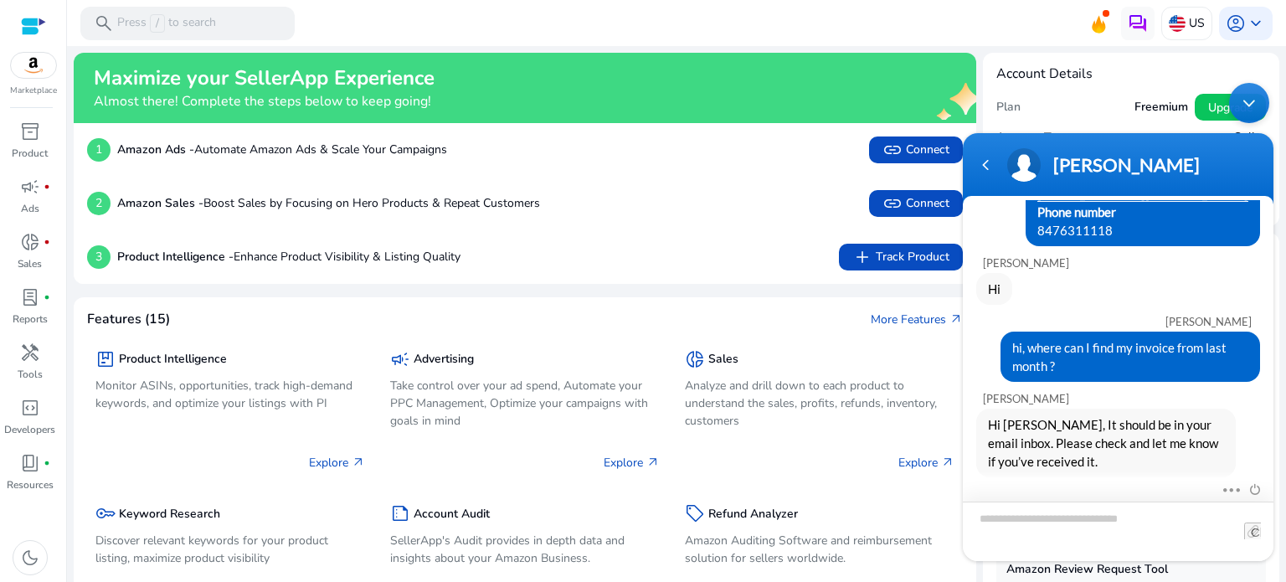
click at [1032, 522] on textarea "Type your message and hit 'Enter'" at bounding box center [1118, 530] width 311 height 59
type textarea "**********"
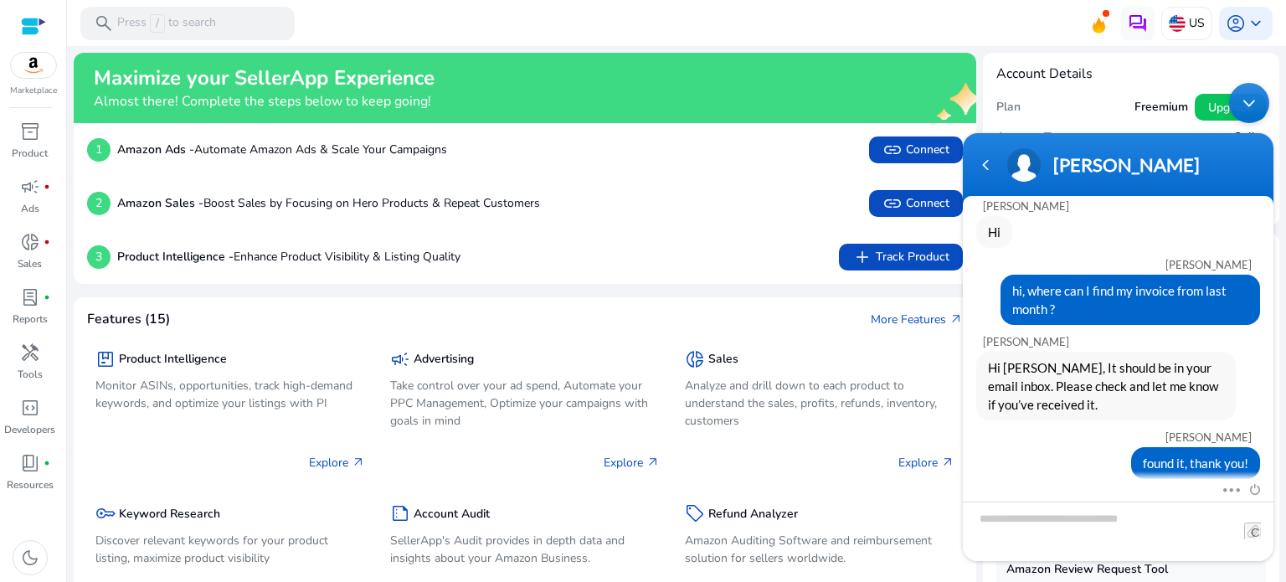
click at [1246, 107] on div "Minimize live chat window" at bounding box center [1249, 103] width 40 height 40
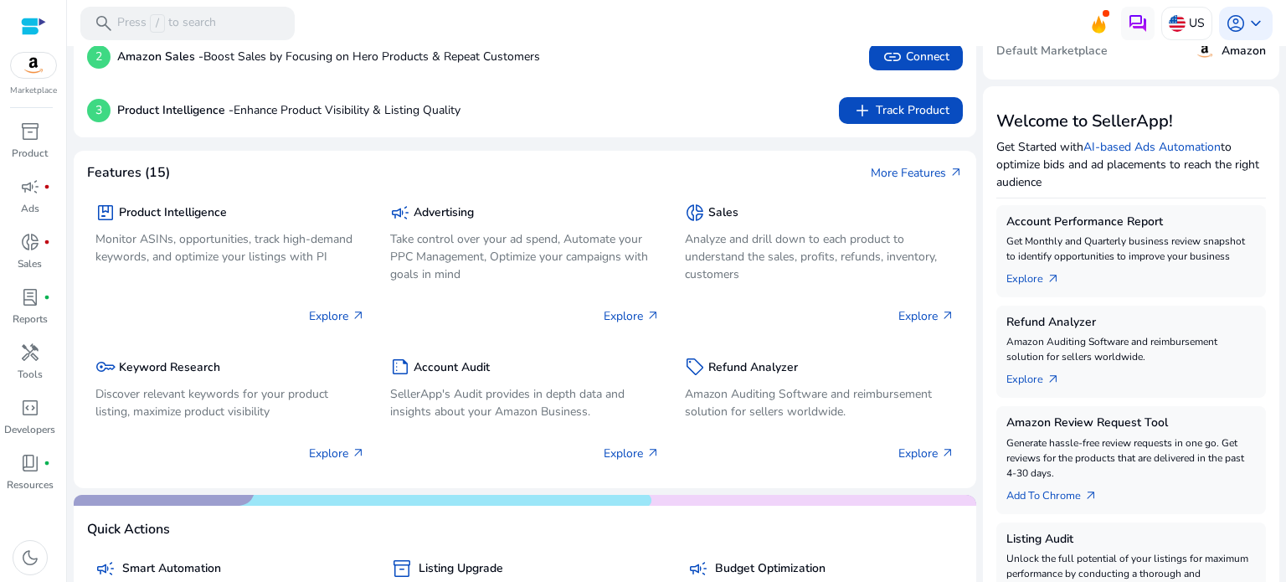
scroll to position [167, 0]
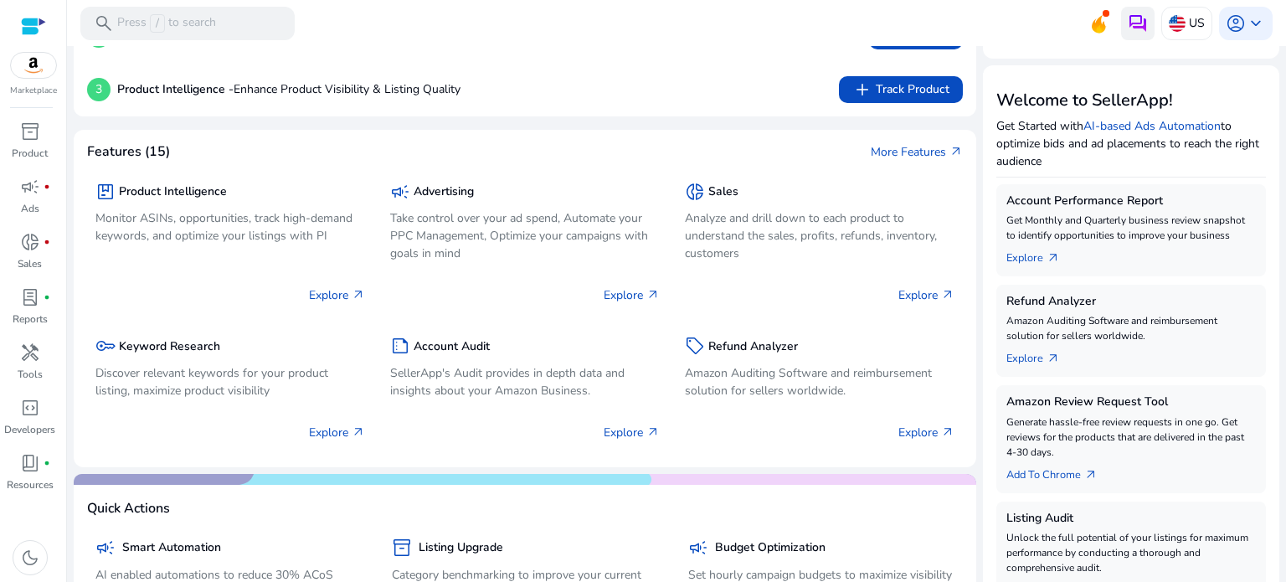
click at [1129, 20] on img at bounding box center [1138, 23] width 20 height 20
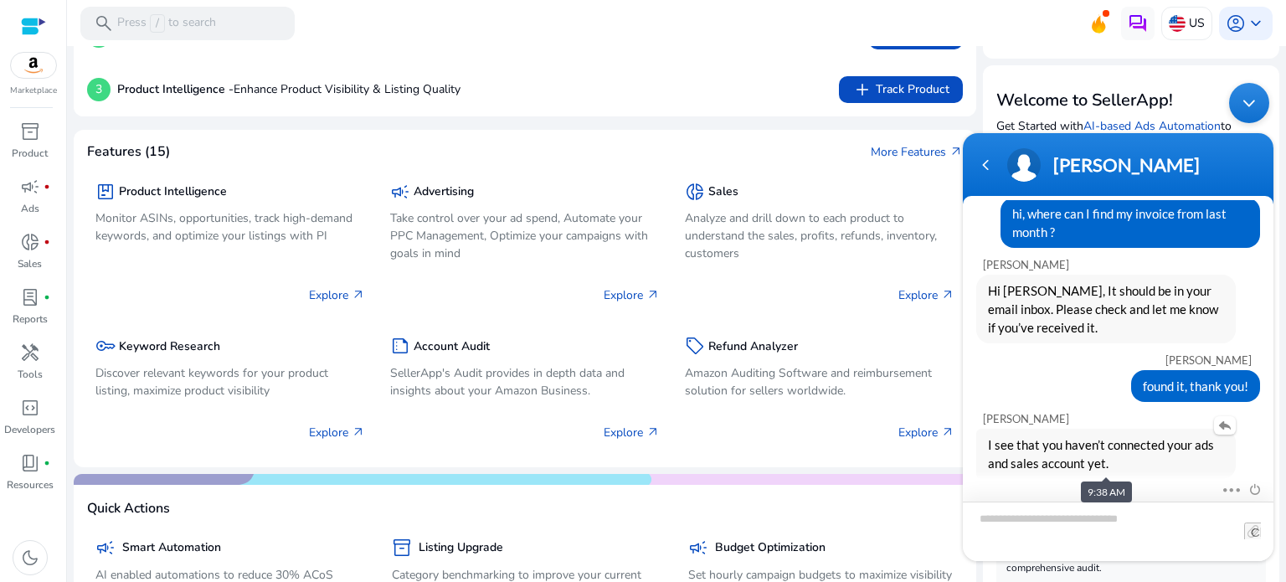
scroll to position [422, 0]
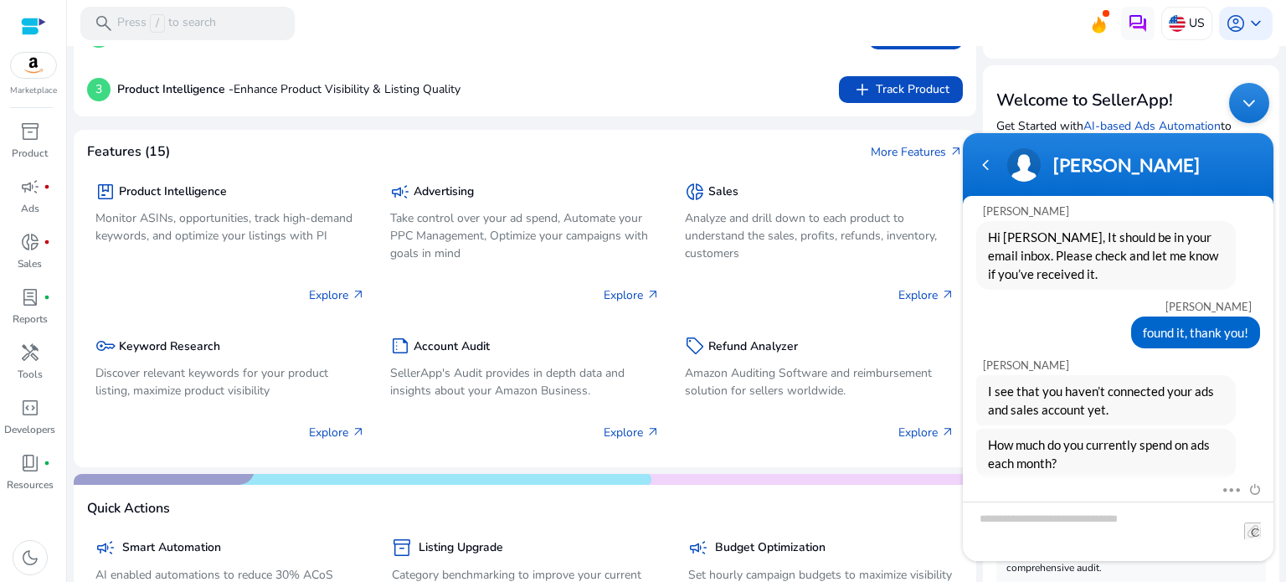
click at [1247, 105] on div "Minimize live chat window" at bounding box center [1249, 103] width 40 height 40
